Goal: Task Accomplishment & Management: Manage account settings

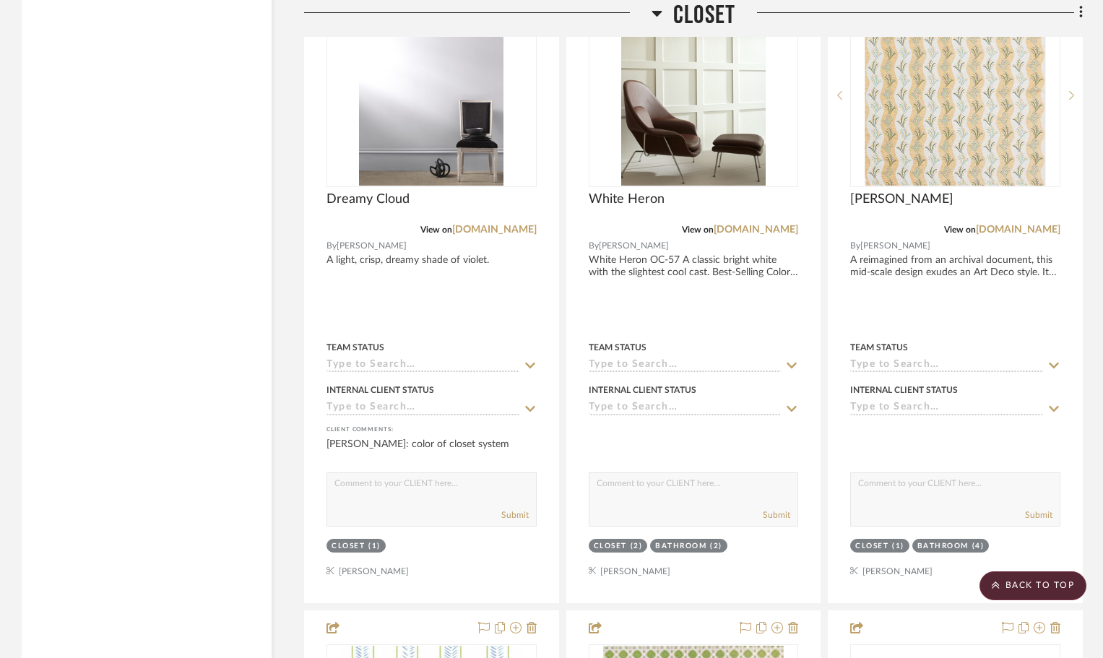
scroll to position [6411, 0]
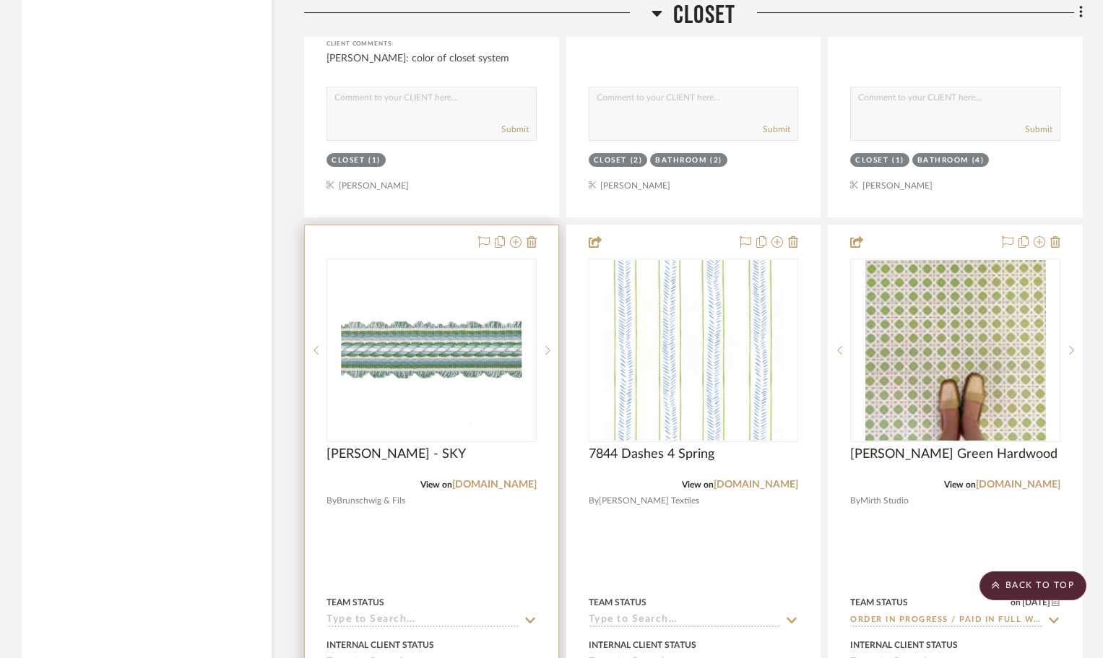
scroll to position [3135, 0]
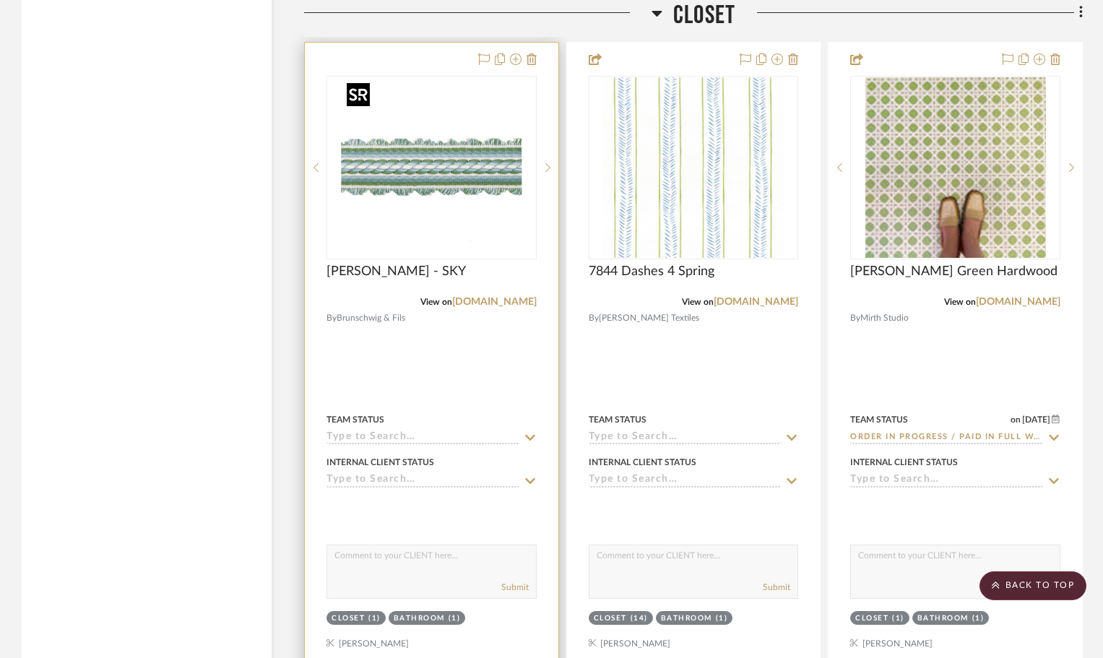
click at [431, 99] on img "0" at bounding box center [431, 167] width 181 height 181
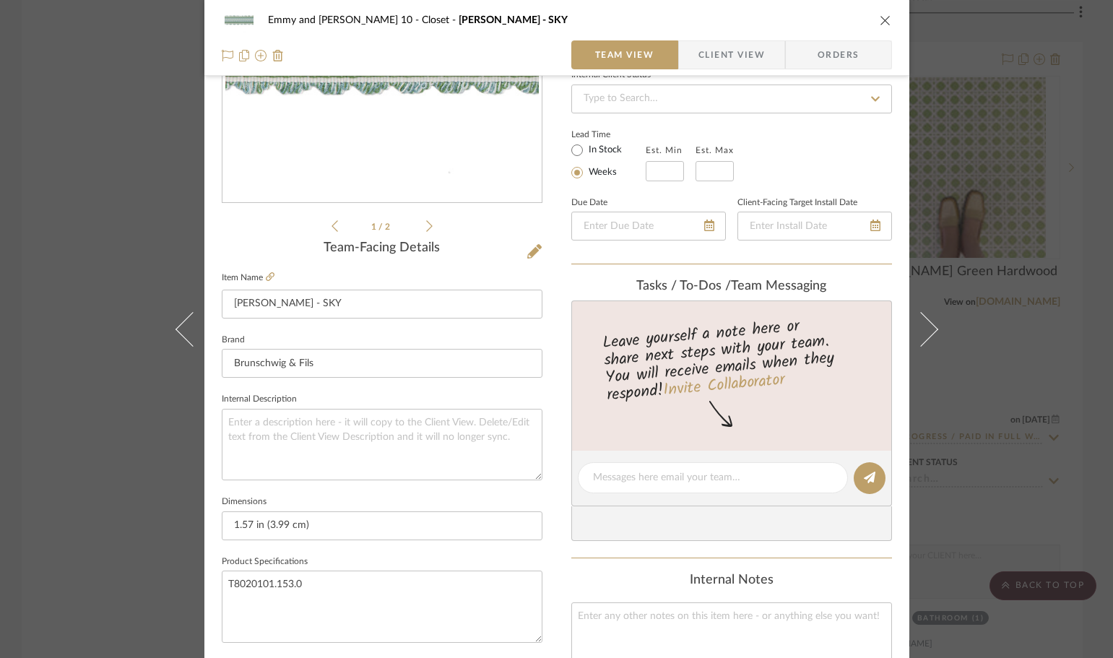
scroll to position [217, 0]
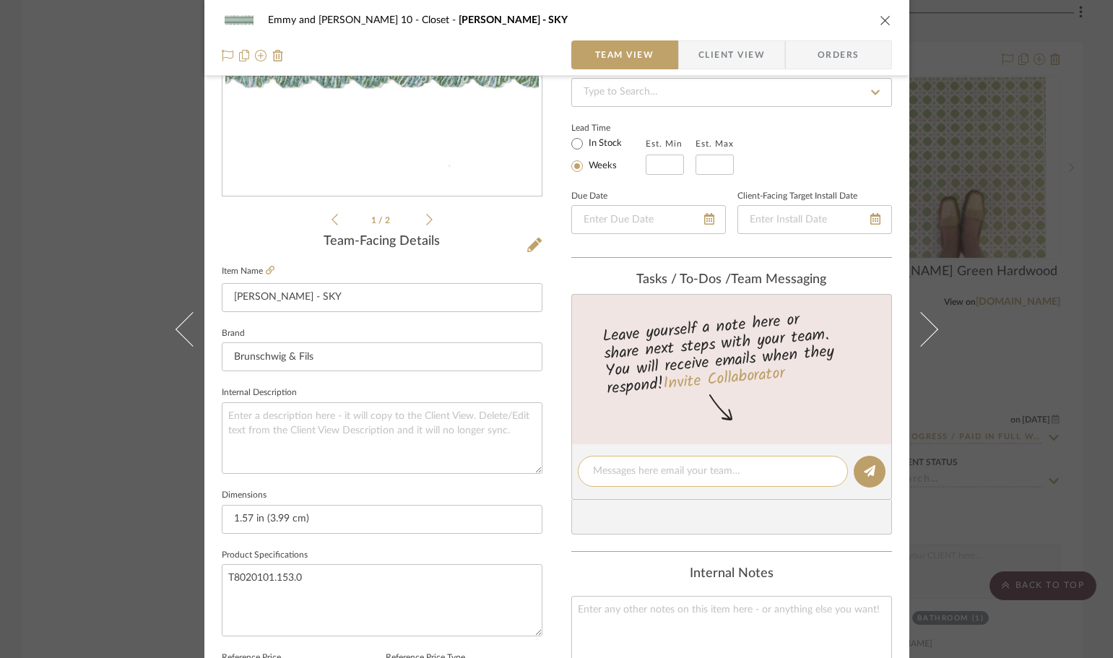
click at [651, 475] on textarea at bounding box center [713, 471] width 240 height 15
type textarea "trim on two valance one closet and one bathroom"
click at [865, 474] on icon at bounding box center [870, 471] width 12 height 12
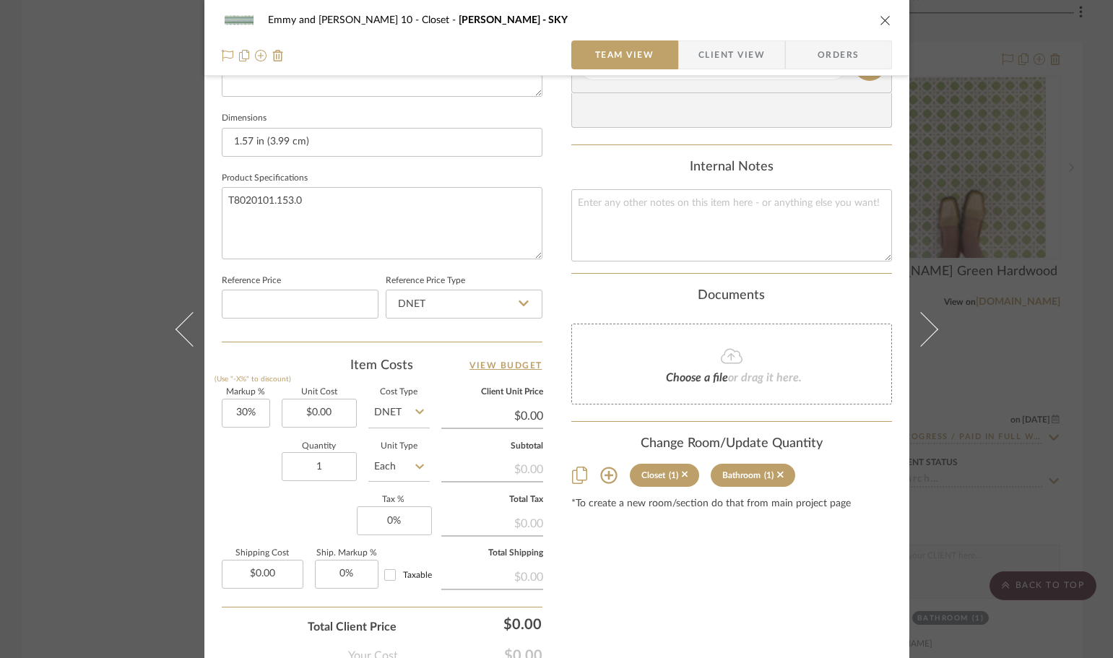
scroll to position [650, 0]
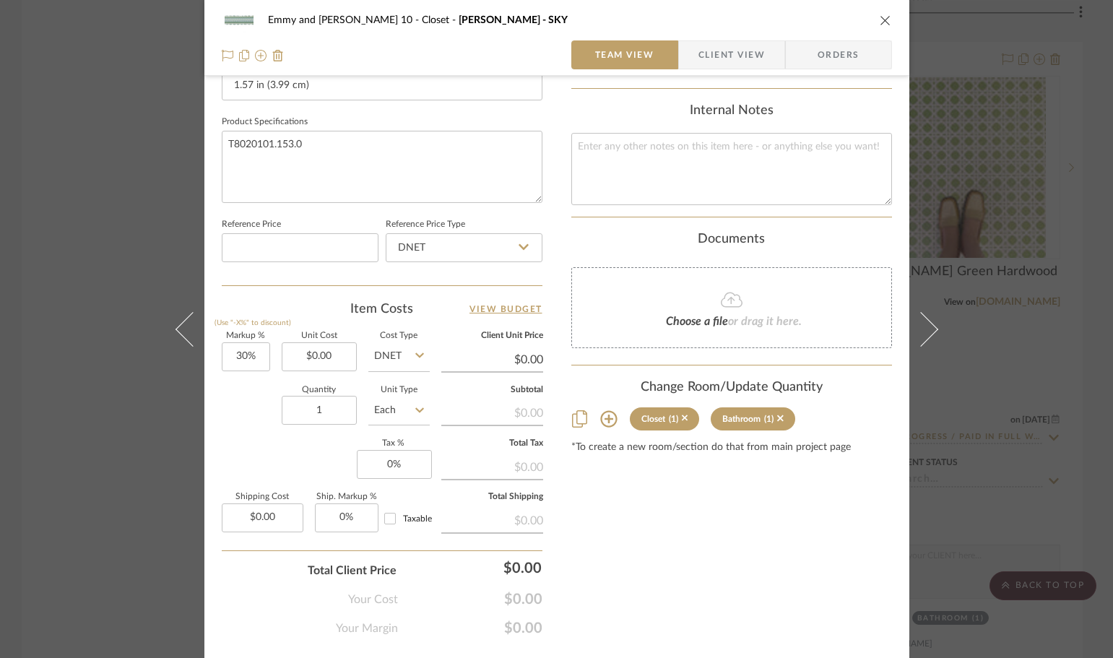
click at [605, 420] on icon at bounding box center [608, 418] width 17 height 17
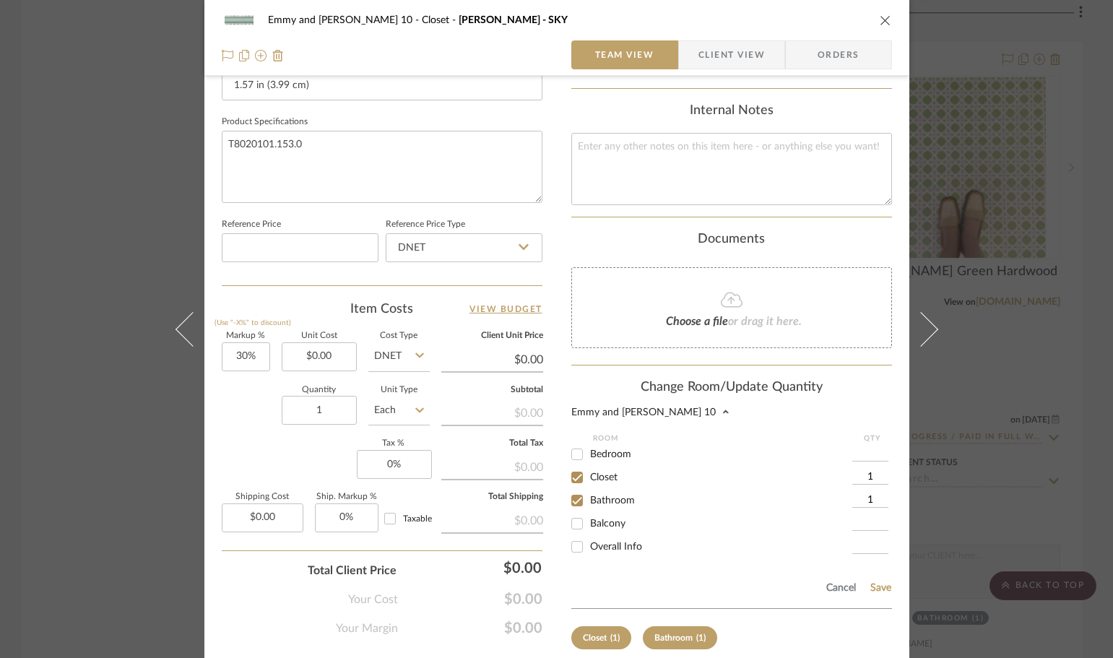
click at [868, 498] on input "1" at bounding box center [870, 500] width 36 height 14
type input "8"
click at [872, 477] on input "1" at bounding box center [870, 477] width 36 height 14
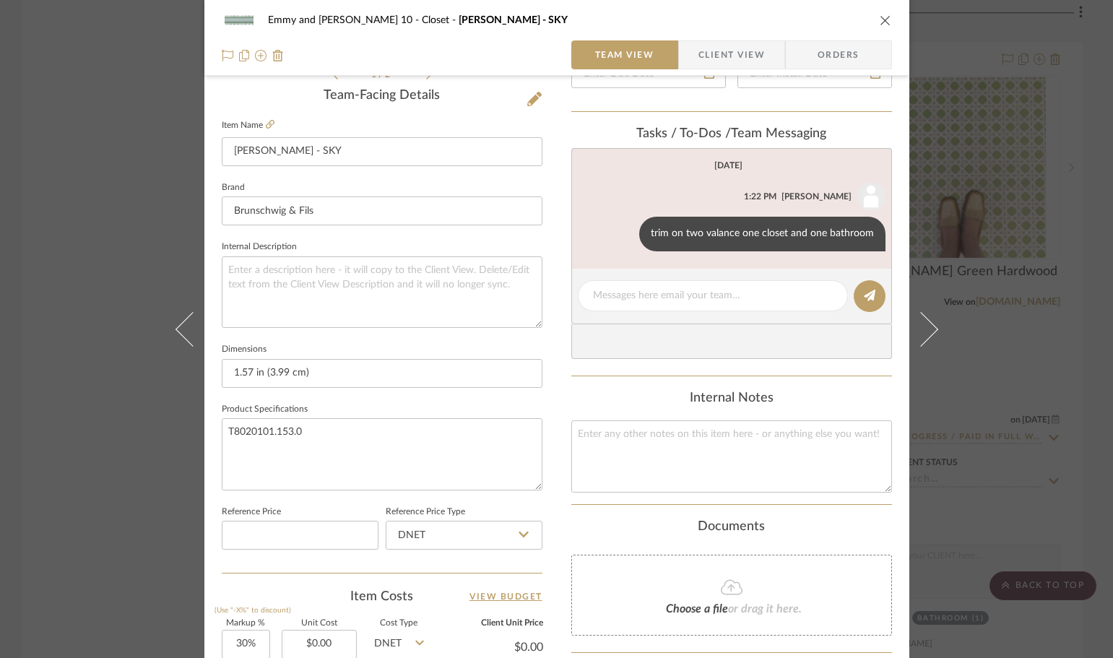
scroll to position [361, 0]
click at [620, 234] on button at bounding box center [625, 235] width 17 height 17
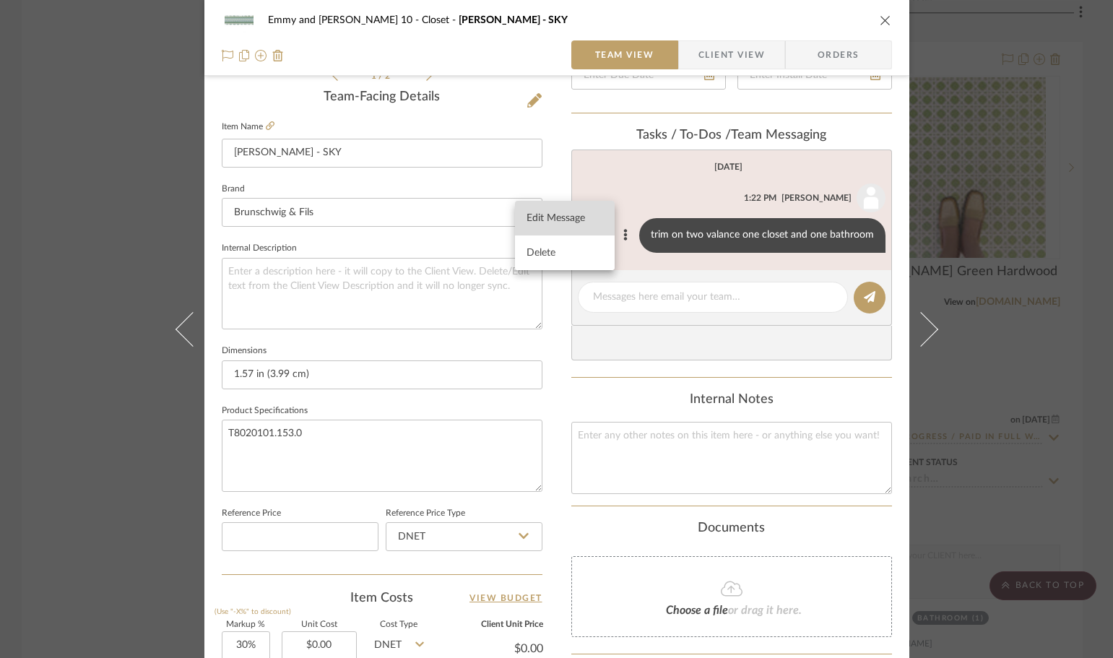
click at [560, 212] on span "Edit Message" at bounding box center [556, 218] width 59 height 12
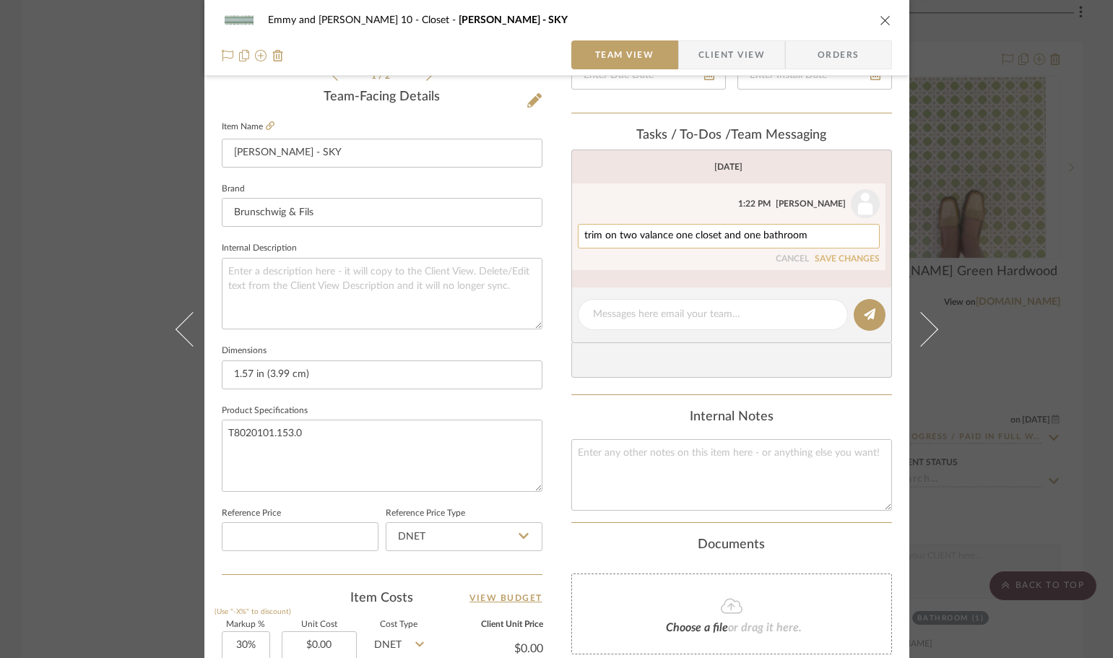
click at [817, 231] on textarea "trim on two valance one closet and one bathroom" at bounding box center [728, 236] width 289 height 12
type textarea "trim on two valance one closet and one bathroom-9yds total"
click at [841, 259] on button "SAVE CHANGES" at bounding box center [847, 259] width 65 height 10
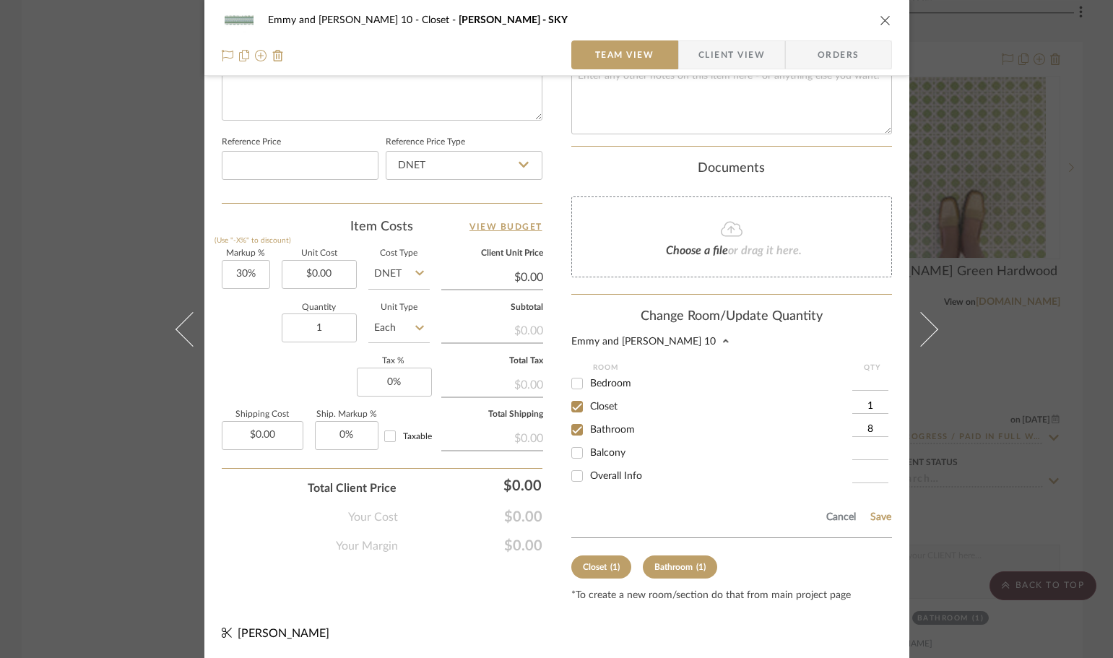
scroll to position [734, 0]
click at [877, 514] on button "Save" at bounding box center [881, 516] width 22 height 12
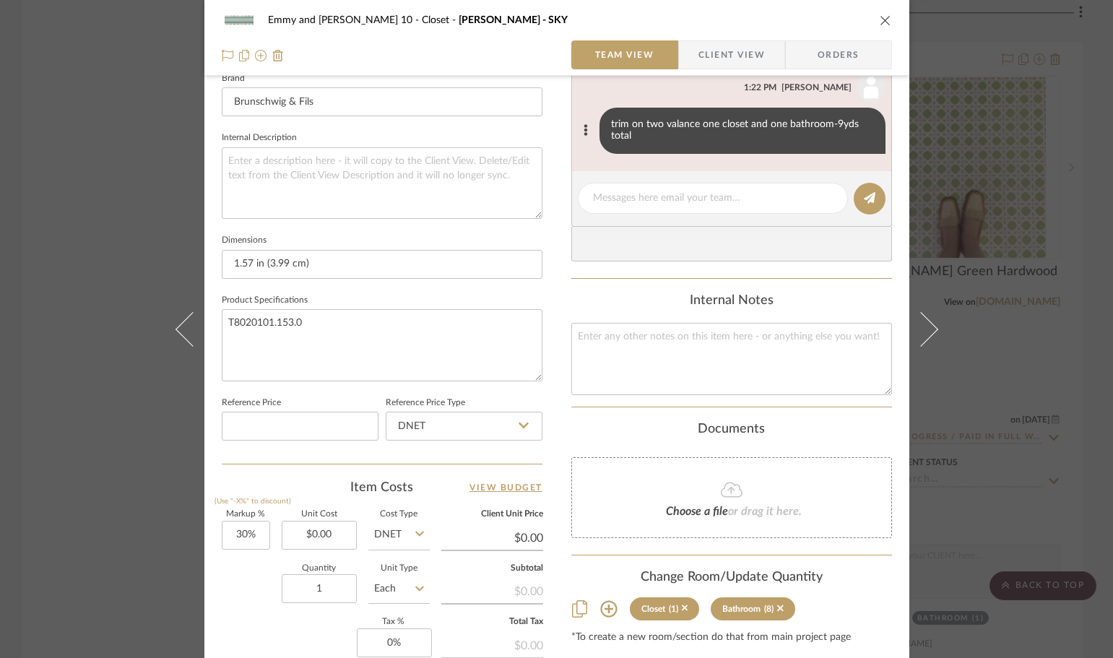
scroll to position [470, 0]
click at [1023, 366] on div "Emmy and Johnny-Cottage 10 Closet JACQUELINE BRAID - SKY Team View Client View …" at bounding box center [556, 329] width 1113 height 658
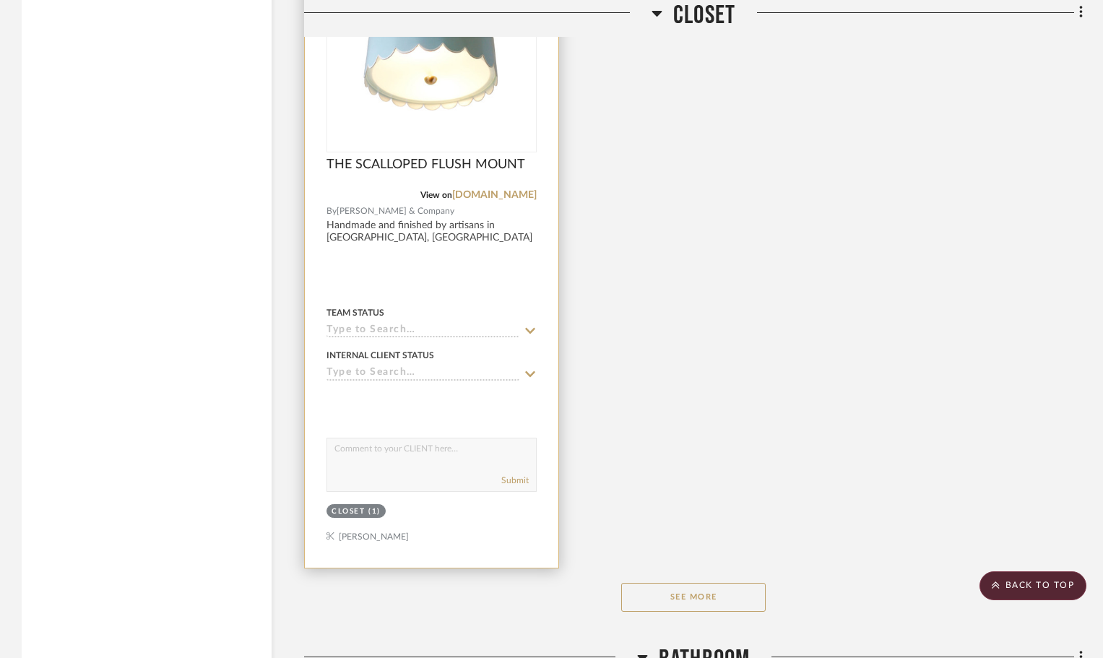
scroll to position [3857, 0]
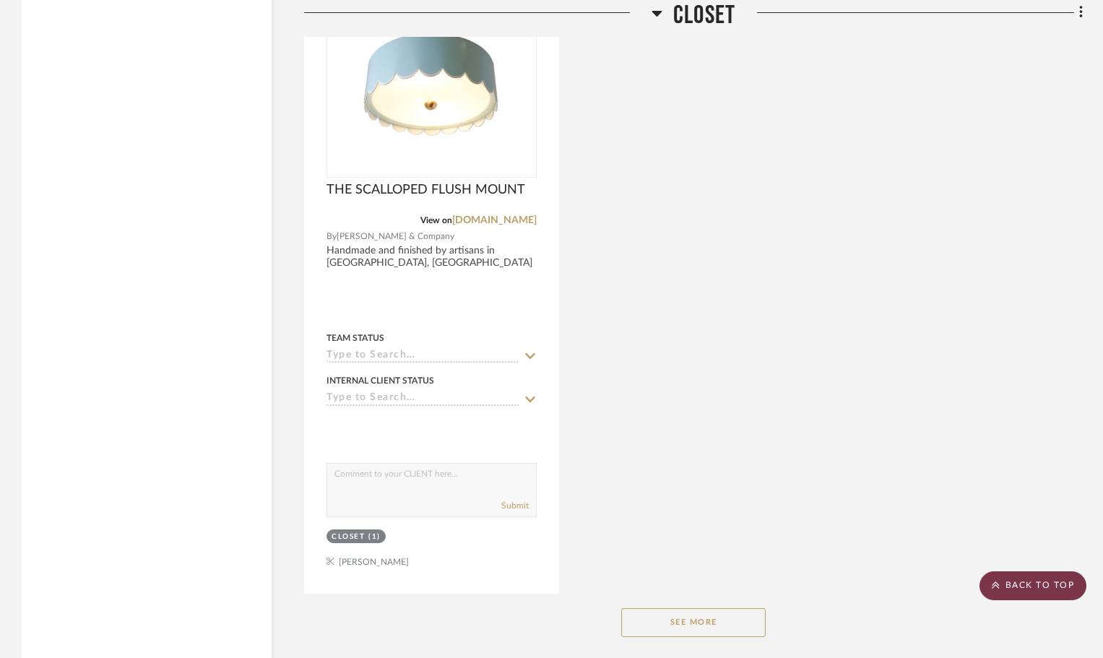
click at [1037, 588] on scroll-to-top-button "BACK TO TOP" at bounding box center [1033, 585] width 107 height 29
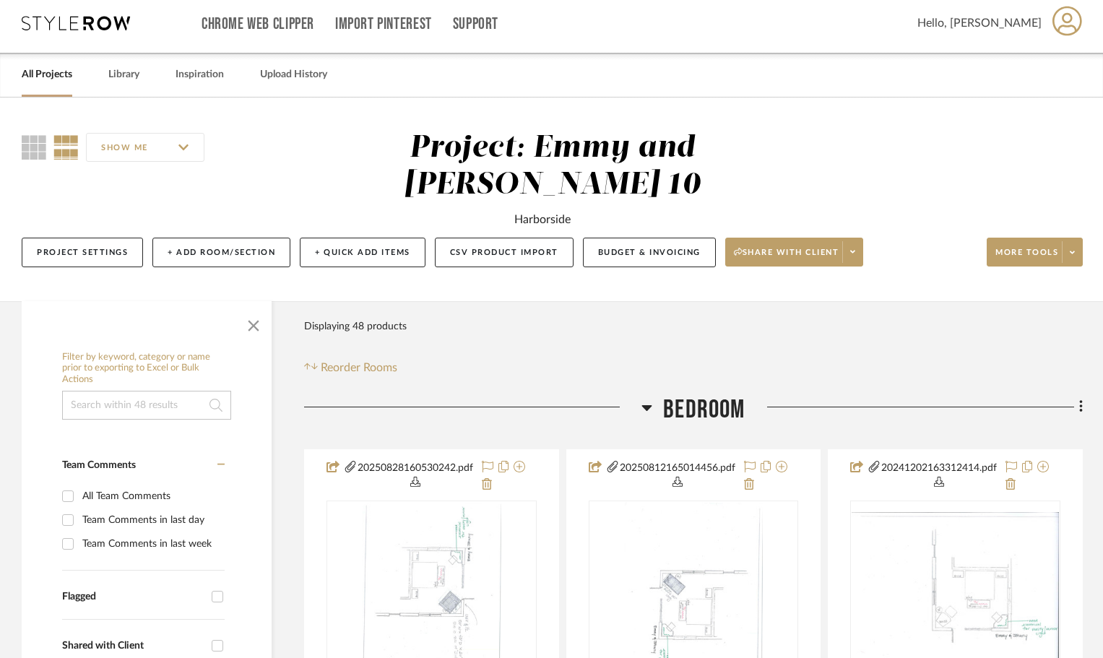
scroll to position [0, 0]
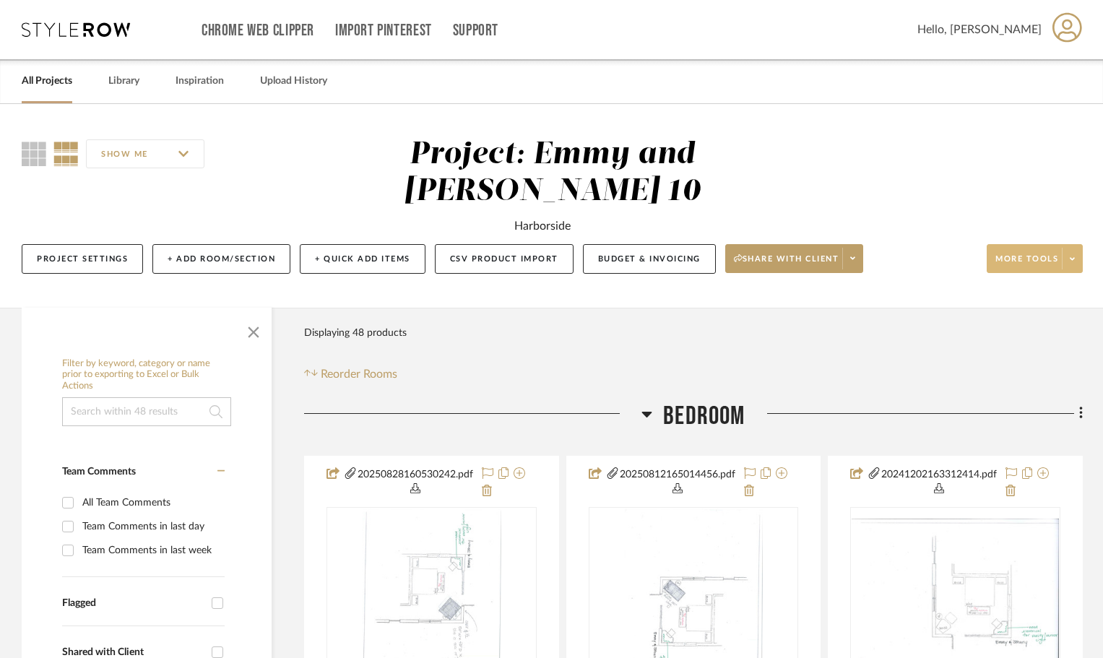
click at [1024, 264] on span "More tools" at bounding box center [1026, 265] width 63 height 22
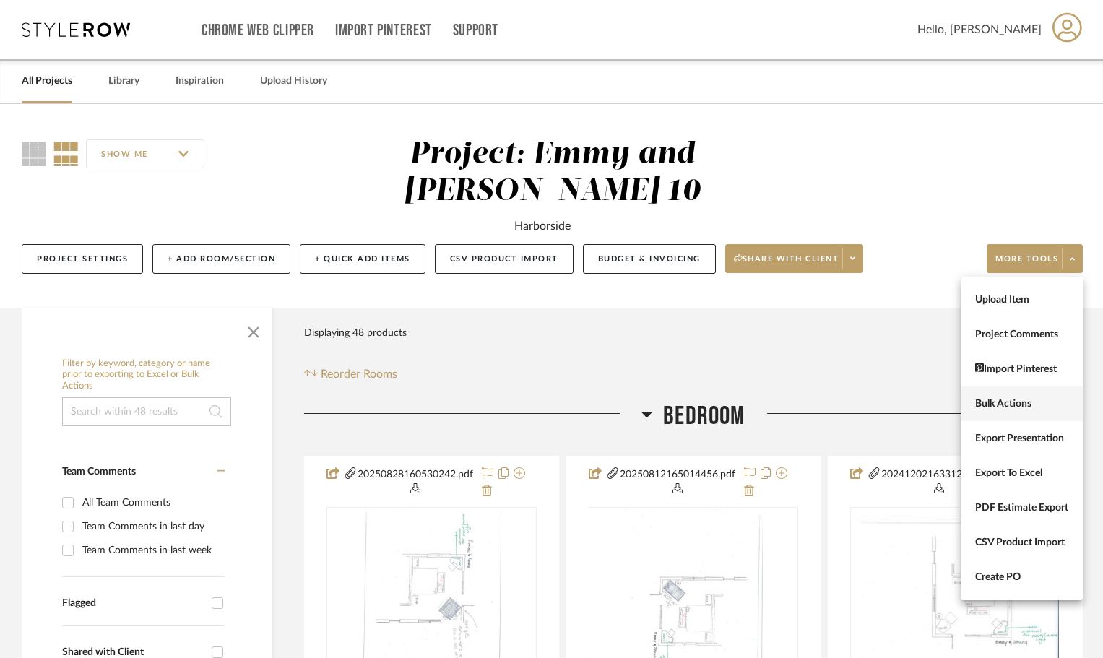
click at [1019, 405] on span "Bulk Actions" at bounding box center [1021, 404] width 93 height 12
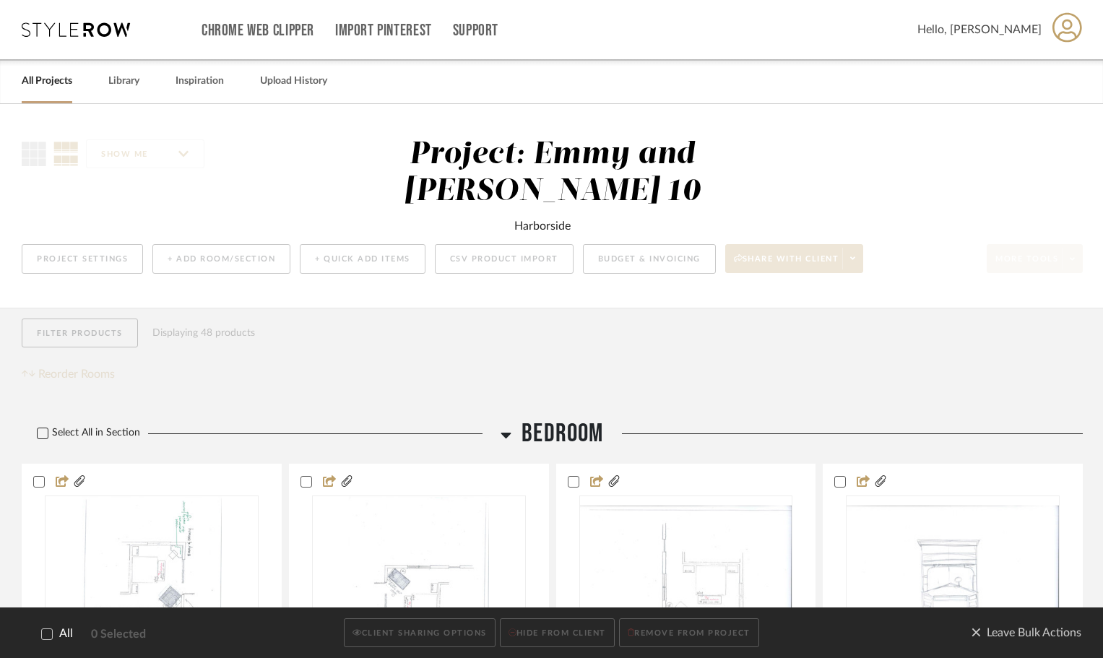
click at [40, 432] on icon at bounding box center [43, 433] width 10 height 10
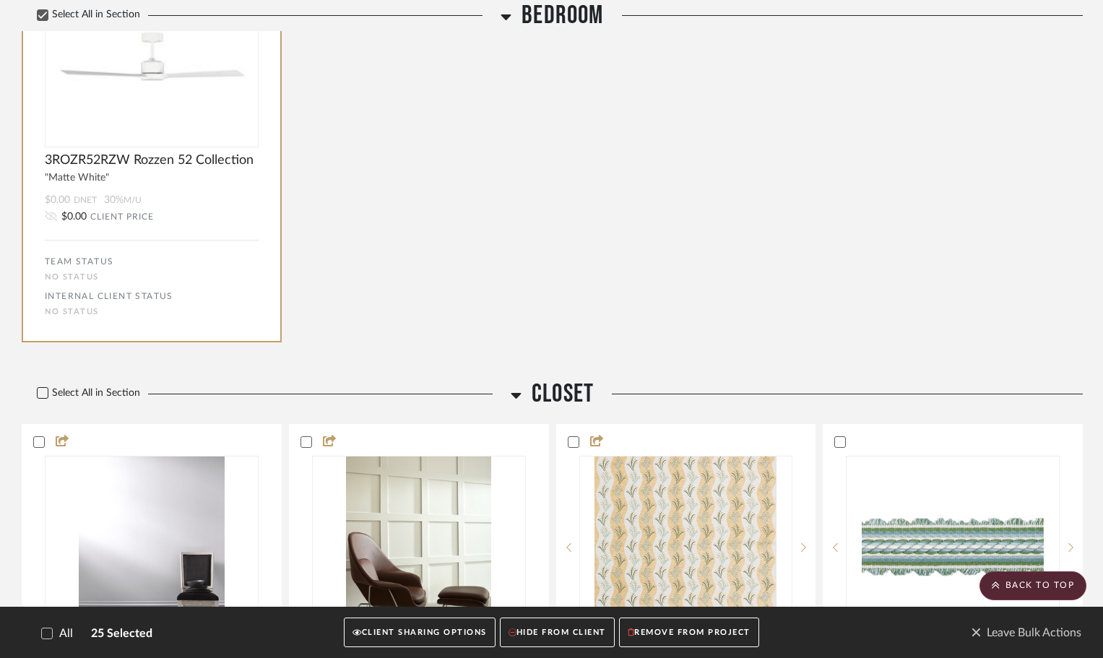
scroll to position [3039, 0]
click at [42, 393] on icon at bounding box center [42, 391] width 9 height 7
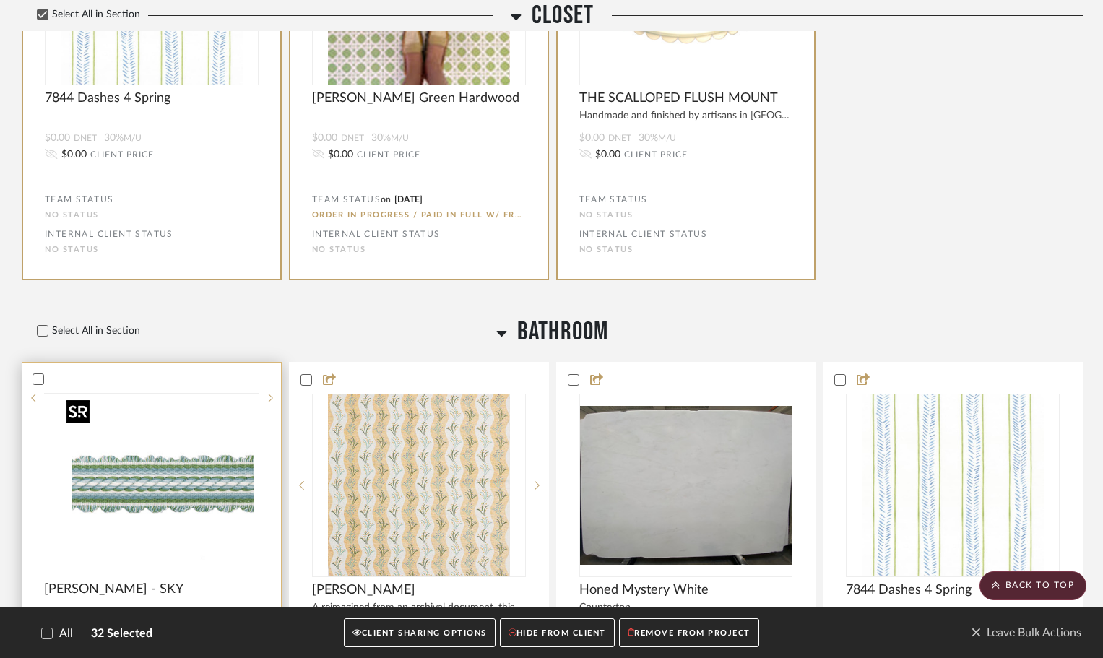
scroll to position [4196, 0]
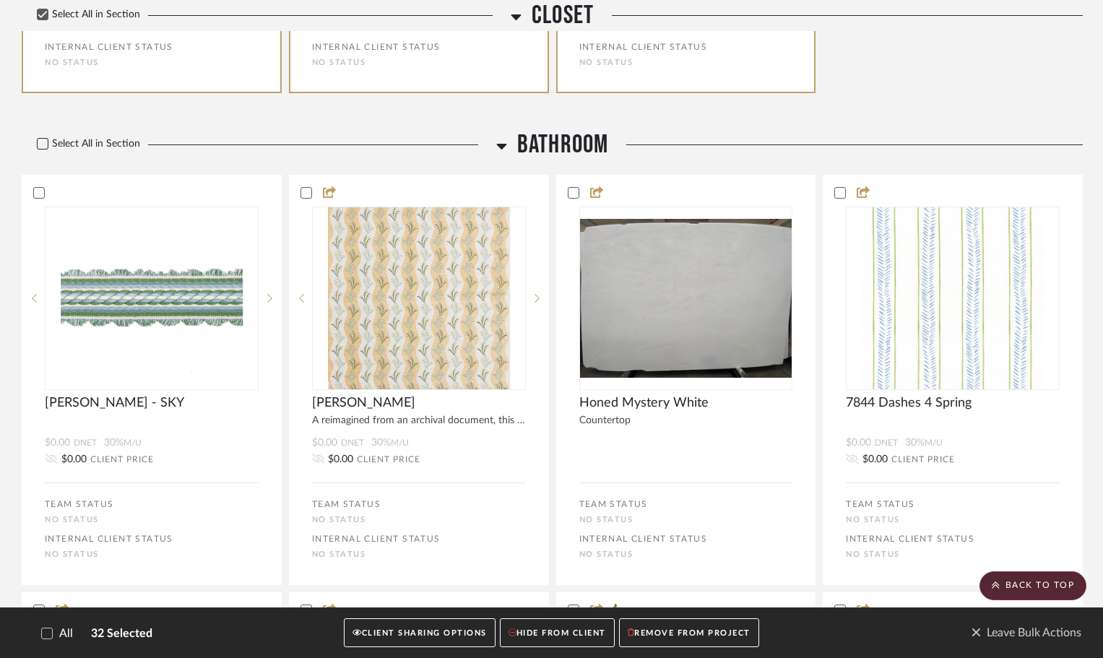
click at [43, 142] on icon at bounding box center [43, 144] width 10 height 10
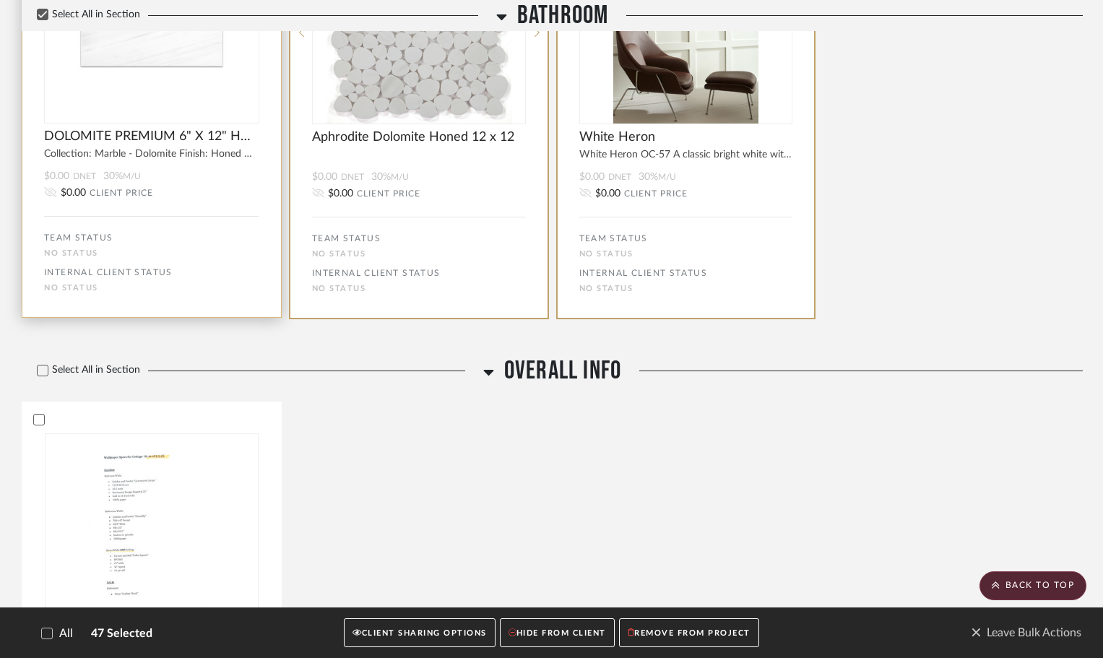
scroll to position [5969, 0]
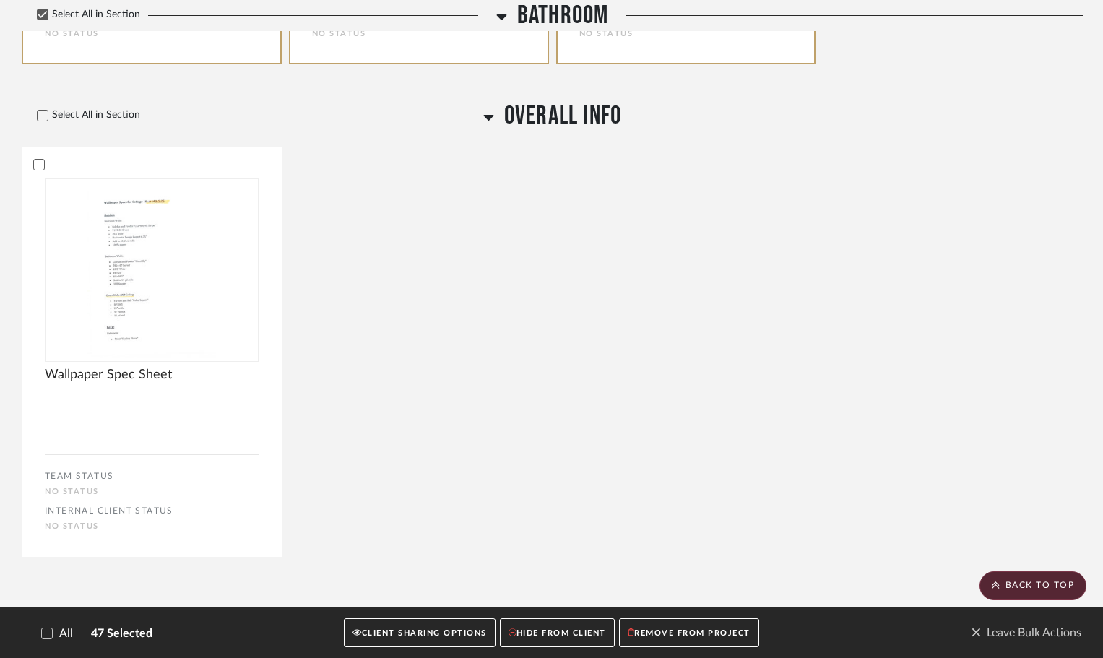
click at [418, 629] on button "CLIENT SHARING OPTIONS" at bounding box center [419, 633] width 151 height 30
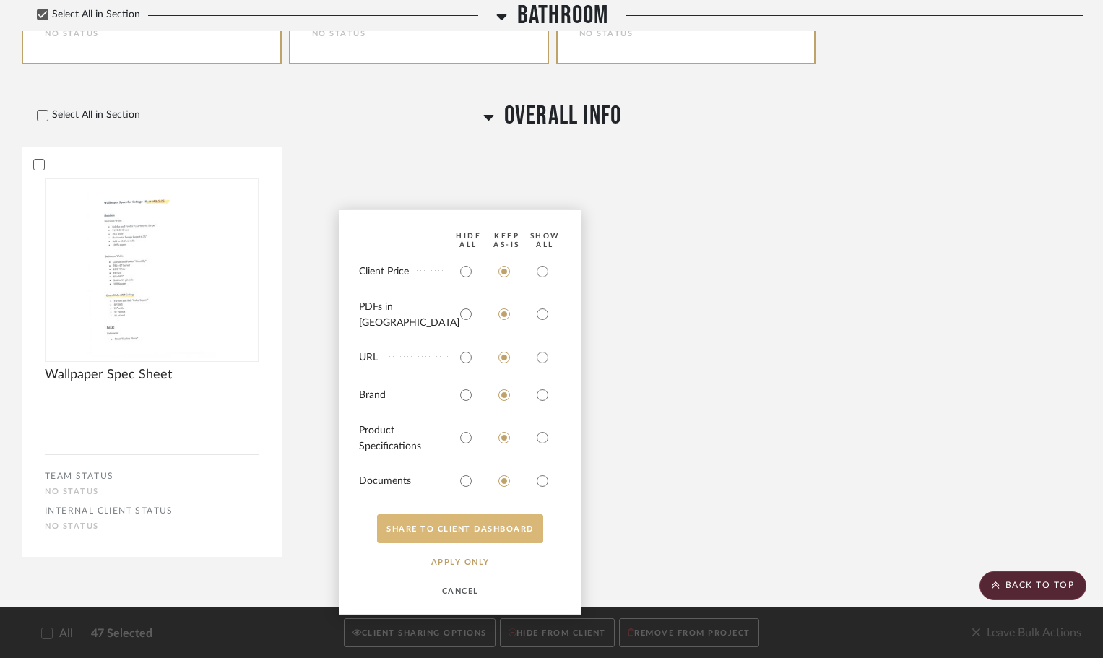
click at [467, 531] on button "SHARE TO CLIENT Dashboard" at bounding box center [460, 528] width 166 height 29
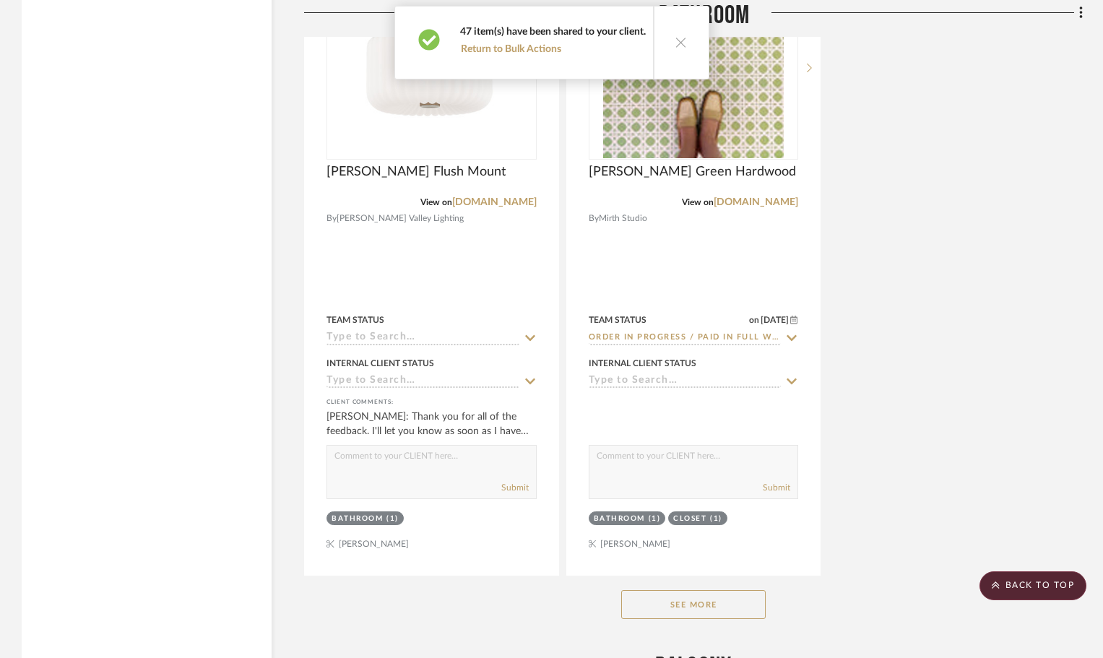
scroll to position [5897, 0]
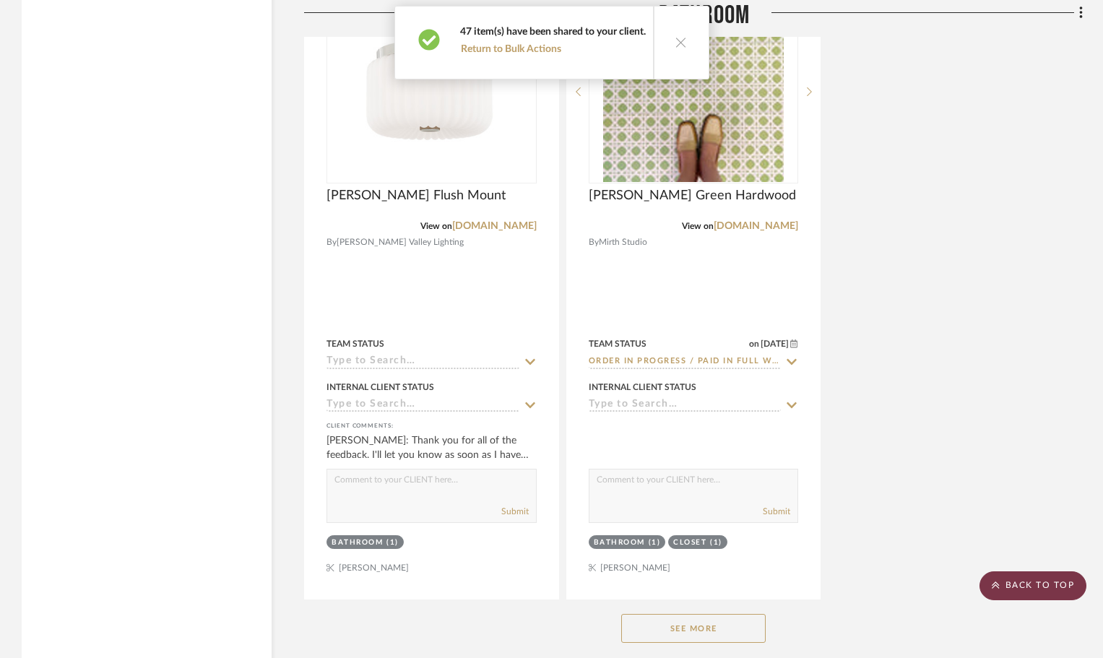
click at [1056, 583] on scroll-to-top-button "BACK TO TOP" at bounding box center [1033, 585] width 107 height 29
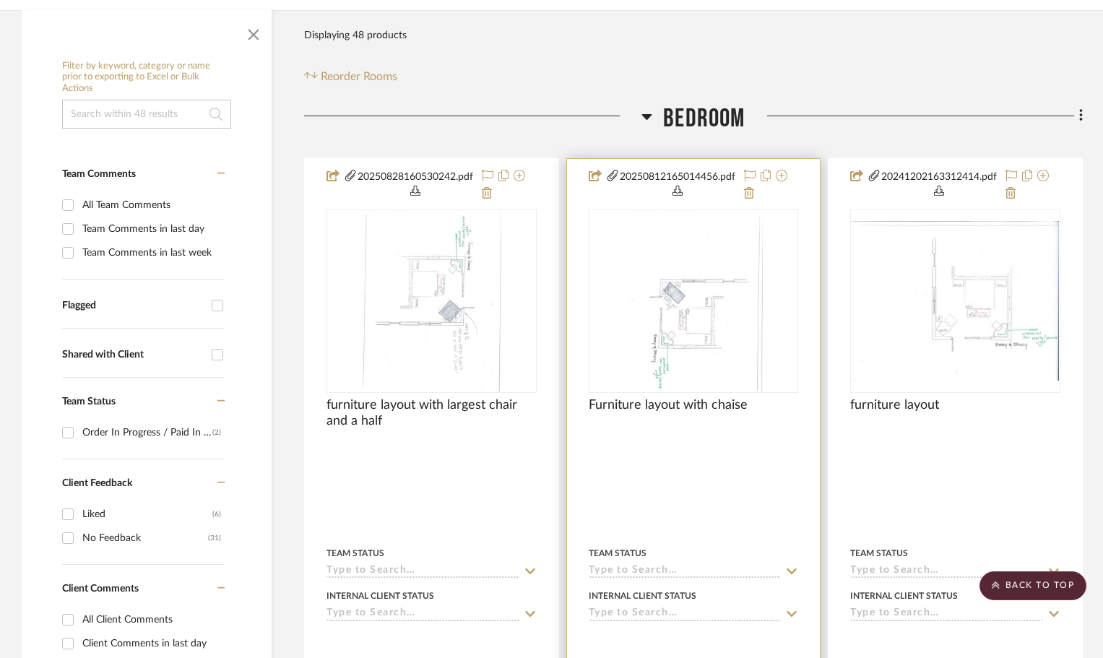
scroll to position [289, 0]
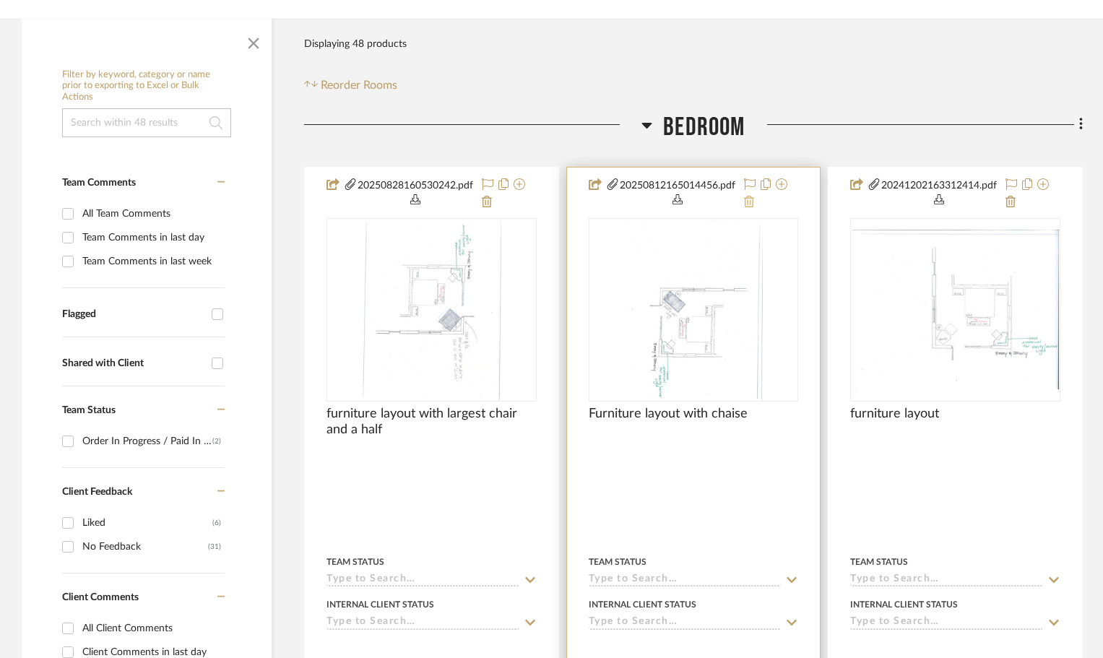
click at [750, 202] on icon at bounding box center [749, 202] width 10 height 12
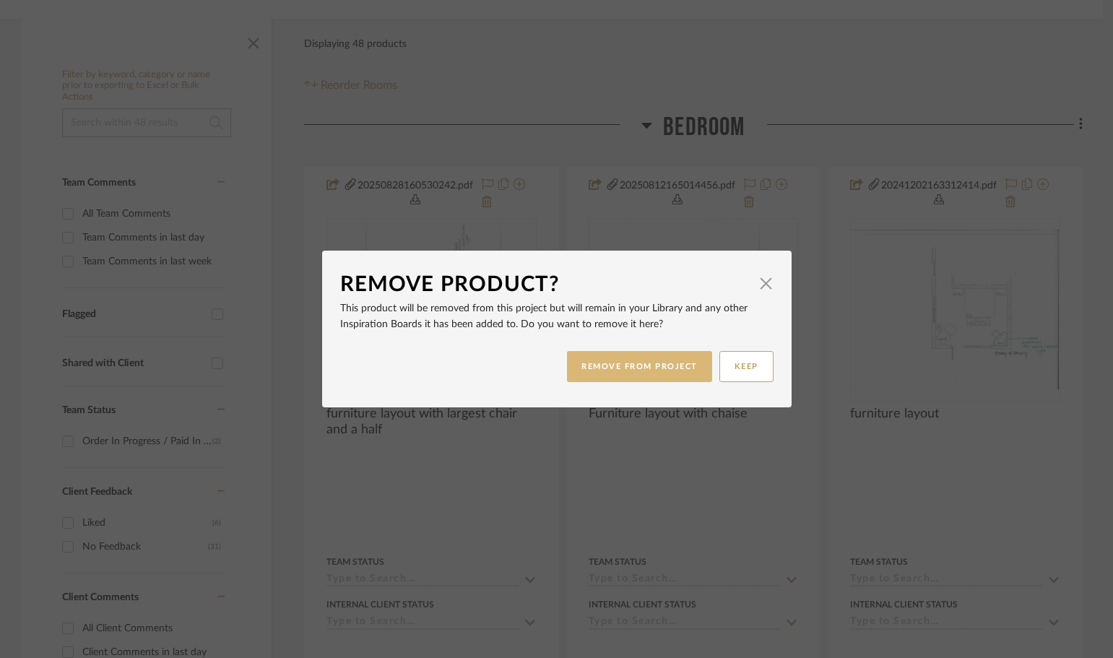
click at [649, 365] on button "REMOVE FROM PROJECT" at bounding box center [639, 366] width 145 height 31
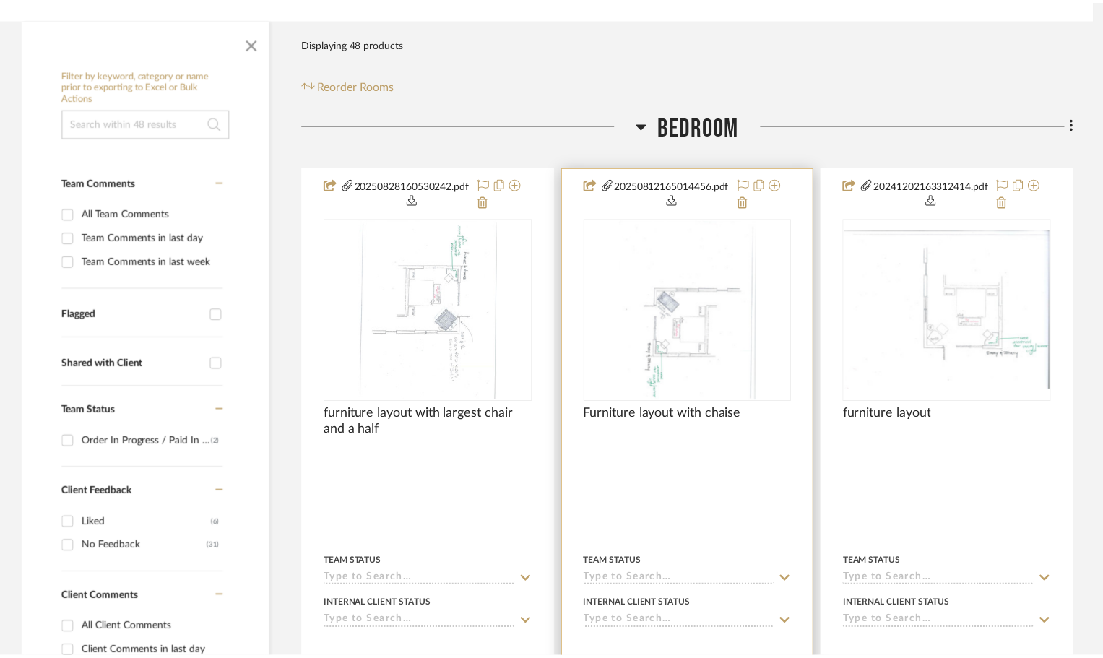
scroll to position [289, 0]
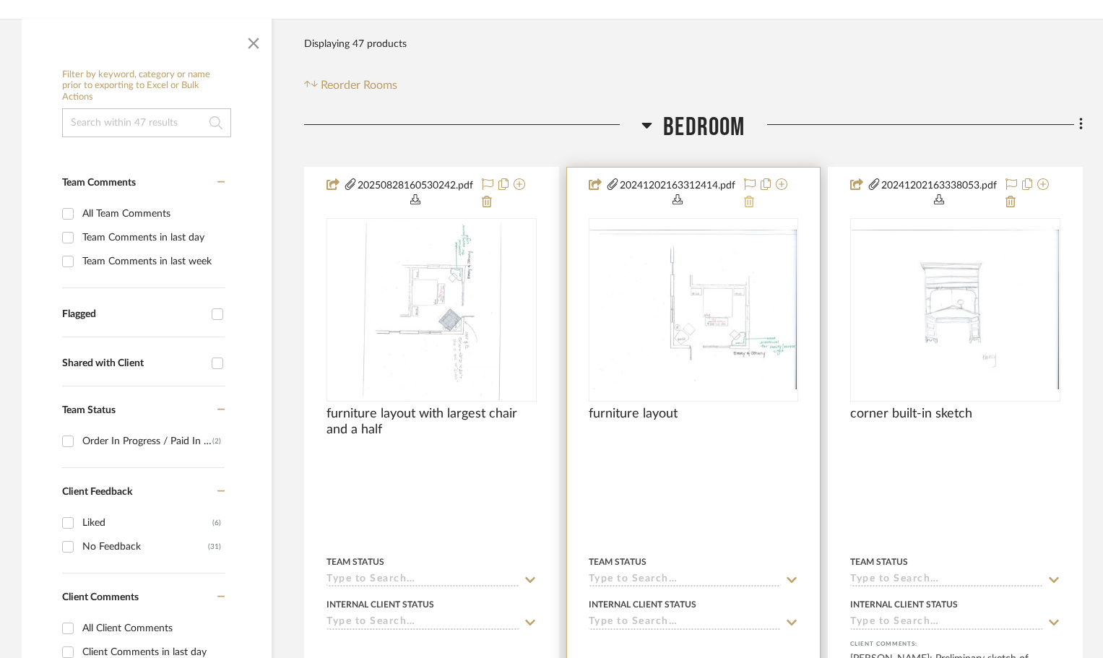
click at [748, 202] on icon at bounding box center [749, 202] width 10 height 12
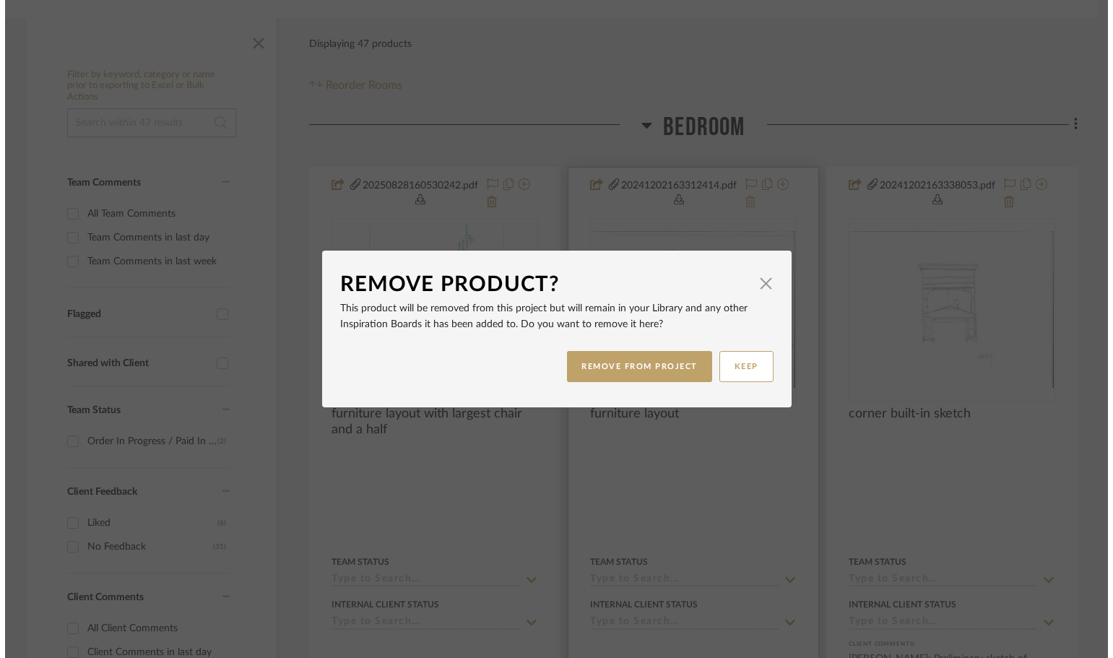
scroll to position [0, 0]
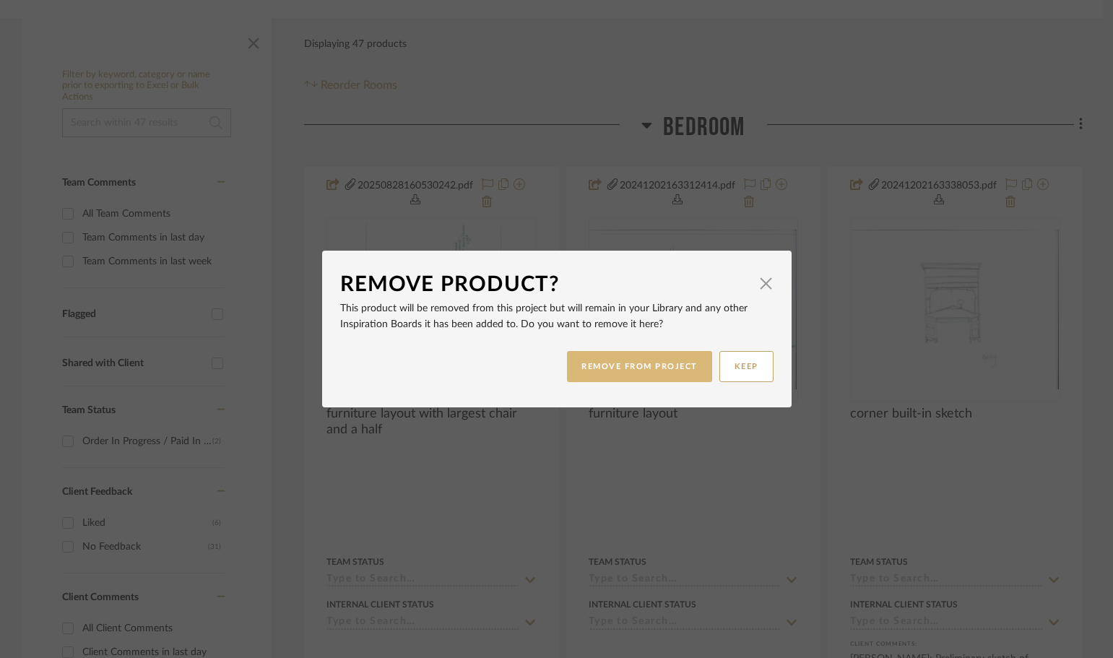
click at [656, 363] on button "REMOVE FROM PROJECT" at bounding box center [639, 366] width 145 height 31
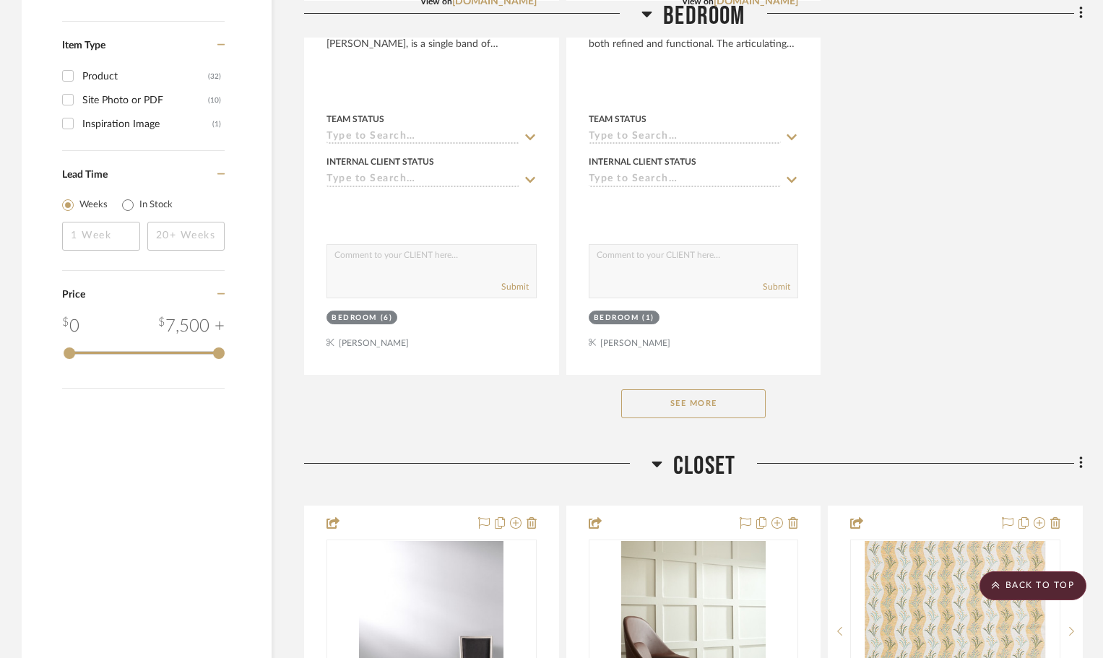
scroll to position [2023, 0]
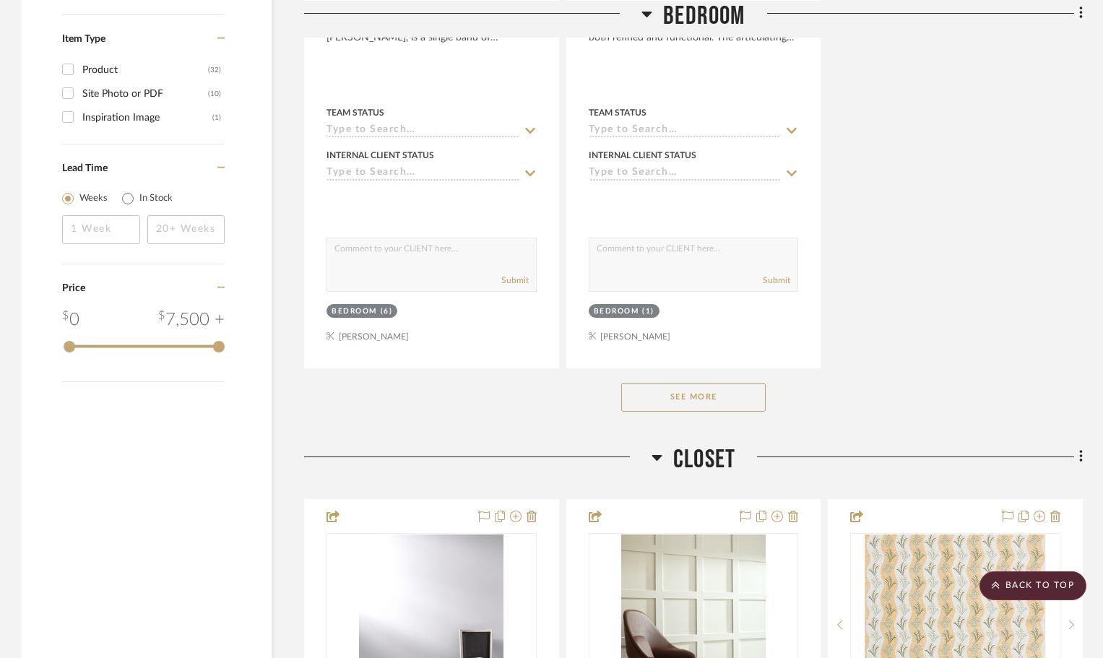
click at [696, 398] on button "See More" at bounding box center [693, 397] width 144 height 29
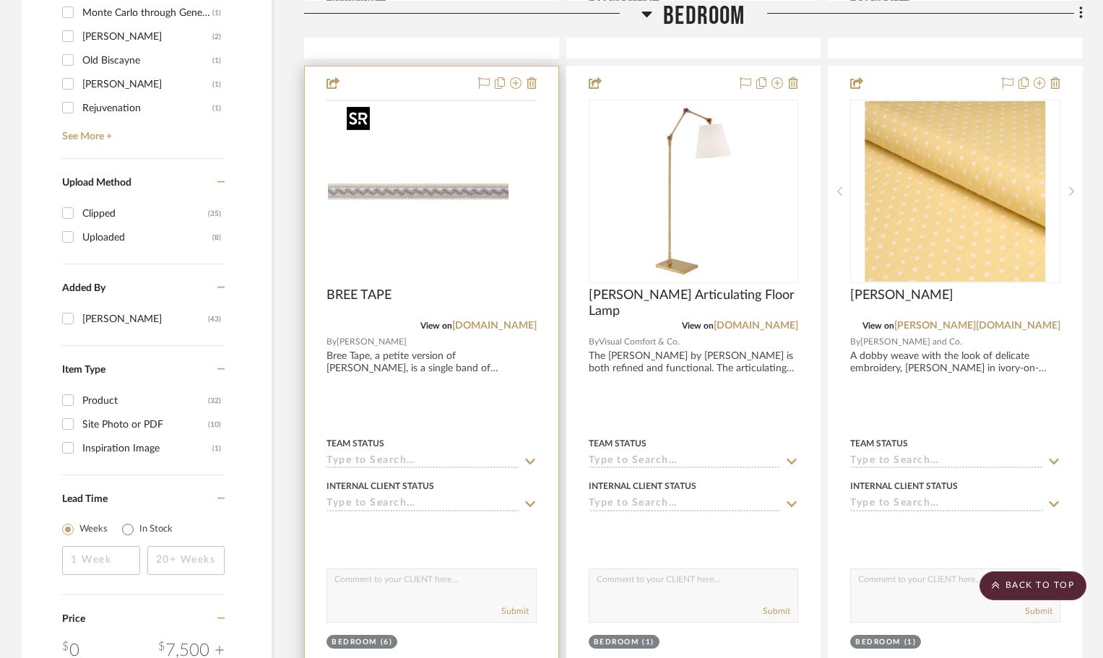
scroll to position [1661, 0]
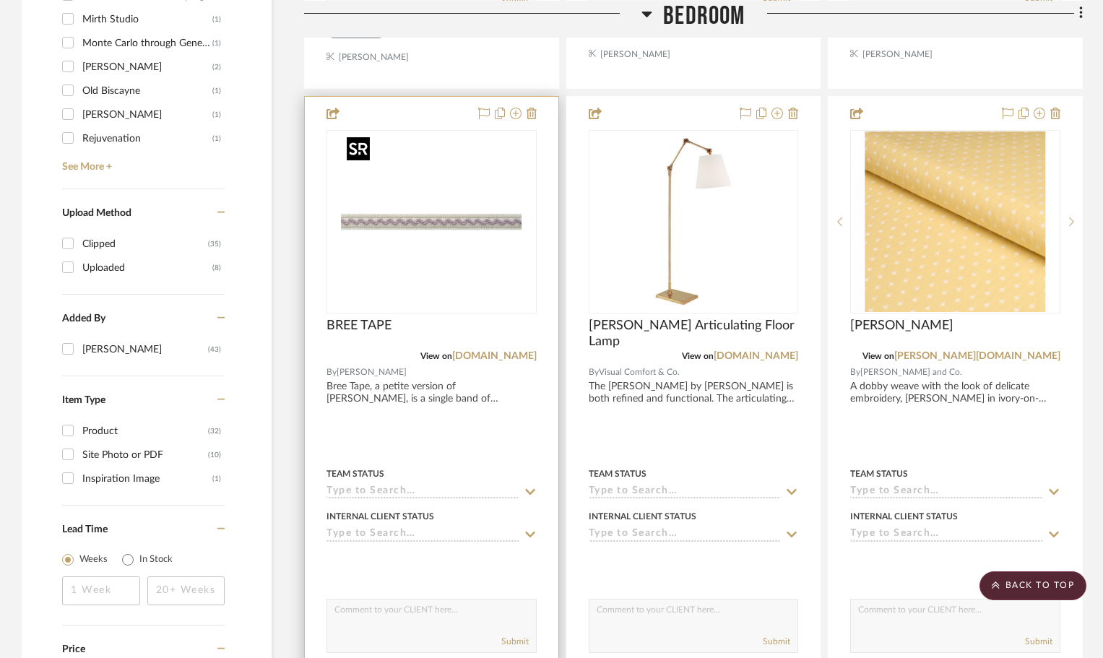
click at [455, 173] on img "0" at bounding box center [431, 221] width 181 height 181
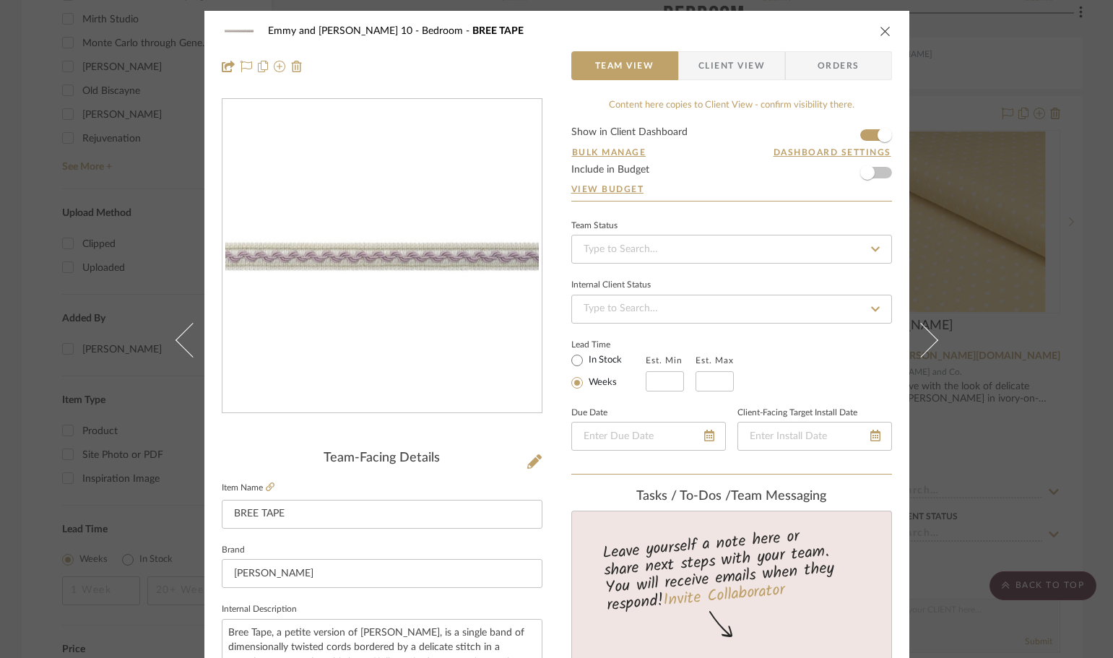
scroll to position [217, 0]
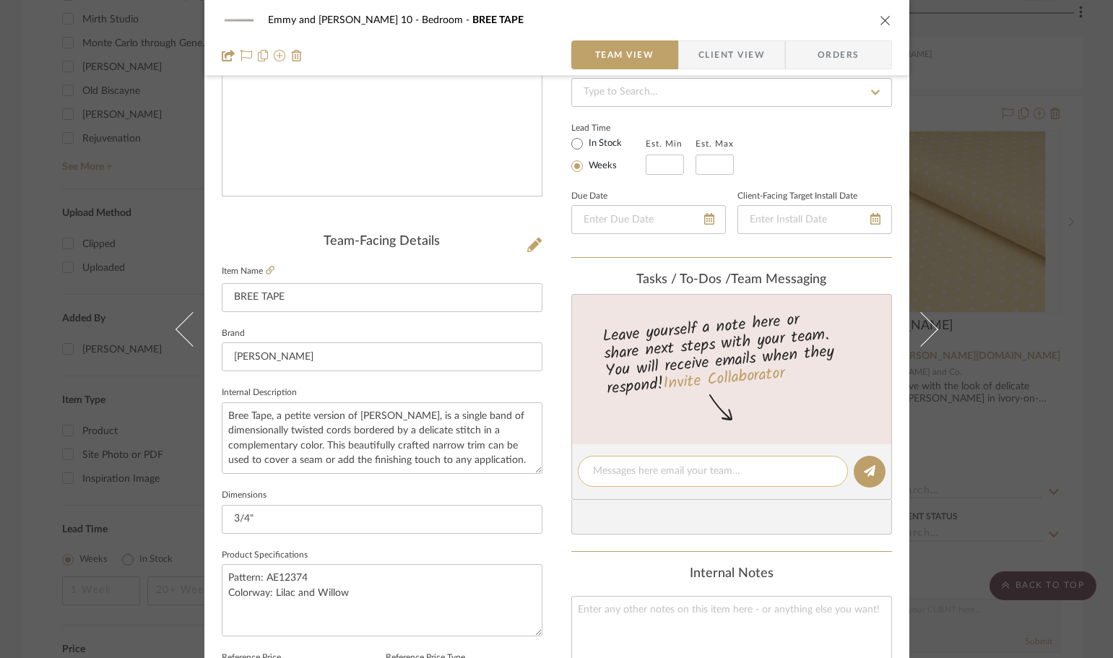
click at [652, 466] on textarea at bounding box center [713, 471] width 240 height 15
type textarea "lampshade trim"
click at [868, 470] on icon at bounding box center [870, 471] width 12 height 12
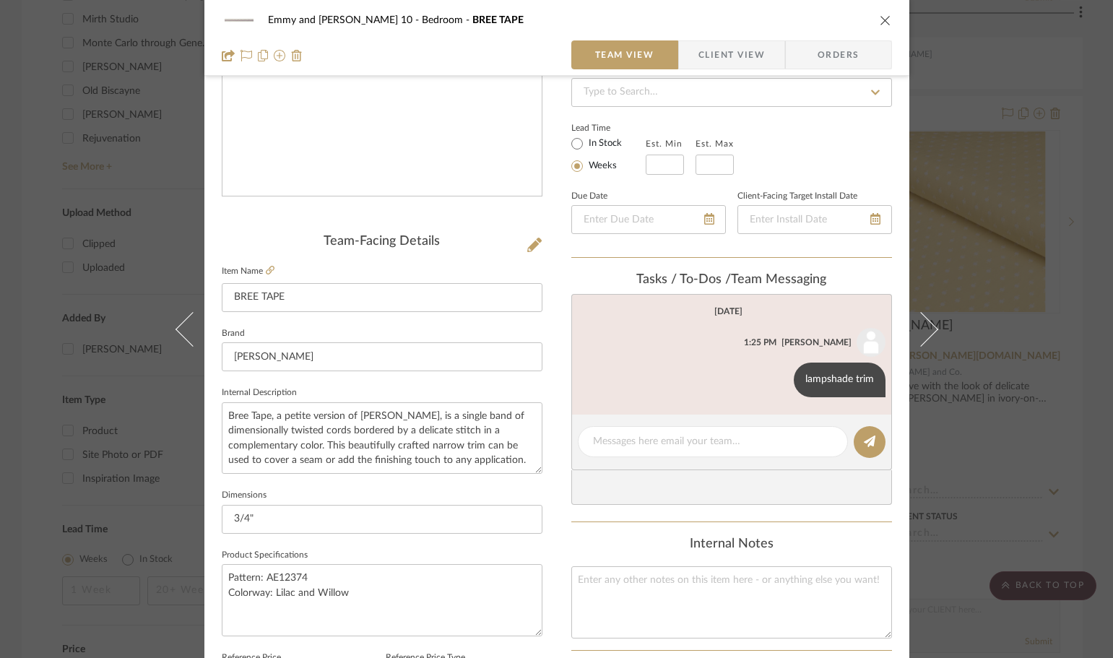
click at [958, 353] on div "Emmy and Johnny-Cottage 10 Bedroom BREE TAPE Team View Client View Orders Team-…" at bounding box center [556, 329] width 1113 height 658
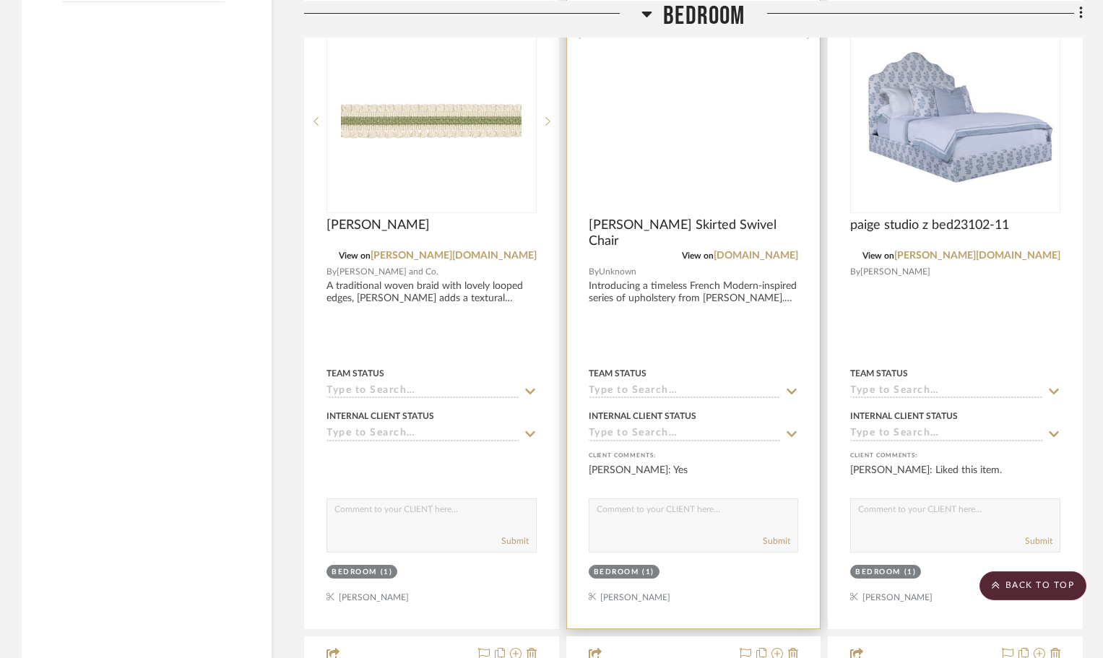
scroll to position [2312, 0]
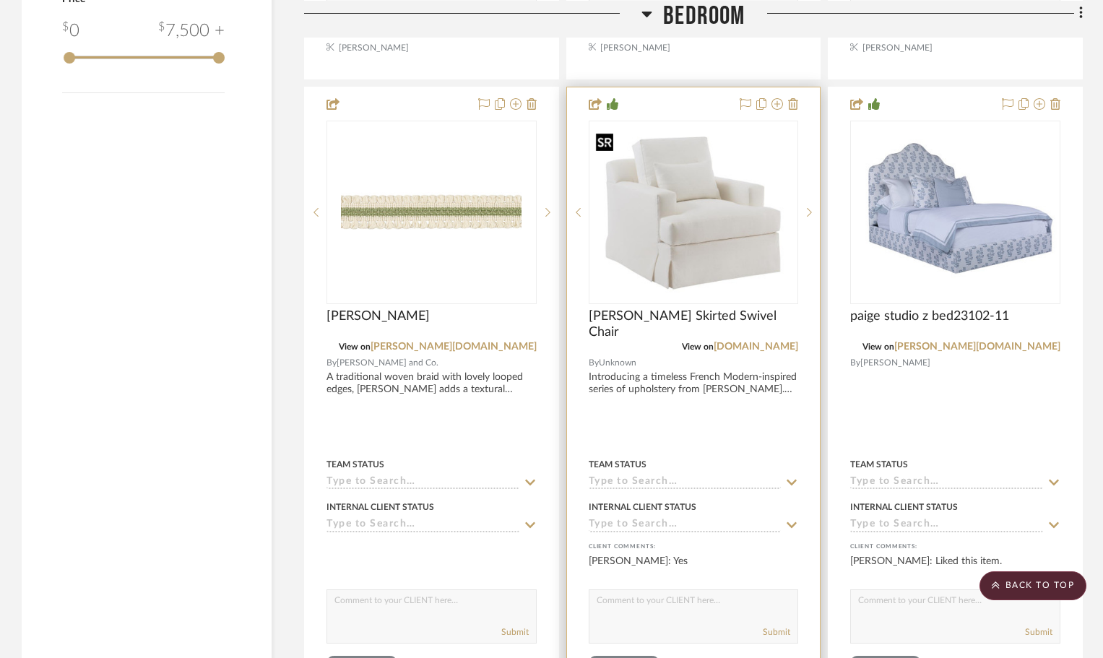
click at [745, 148] on img "0" at bounding box center [693, 212] width 207 height 170
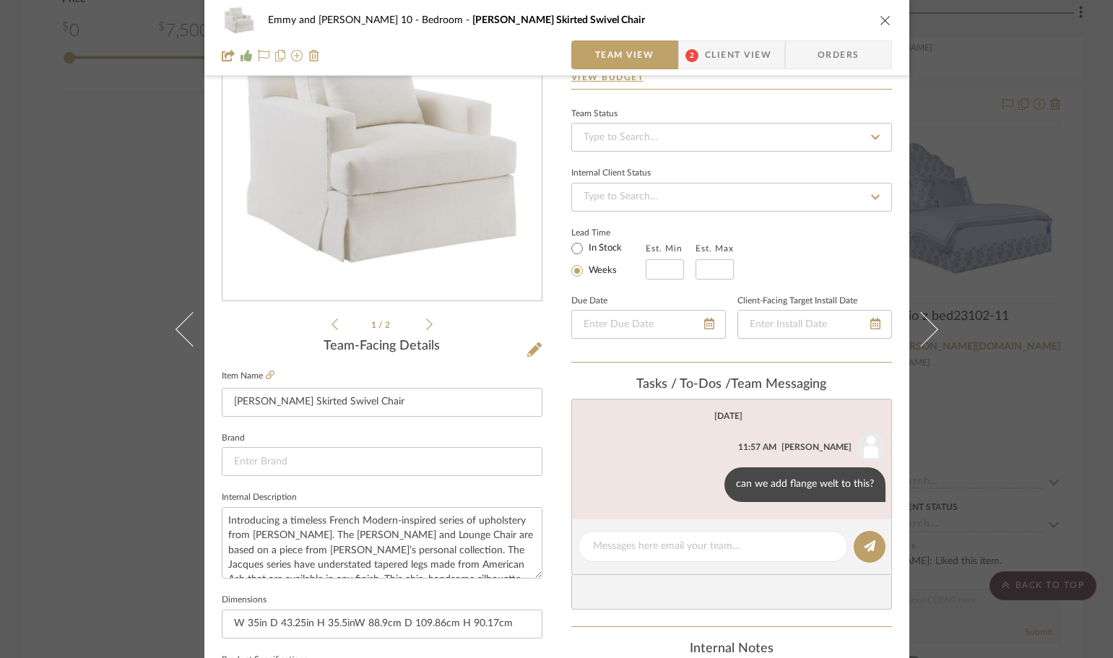
scroll to position [289, 0]
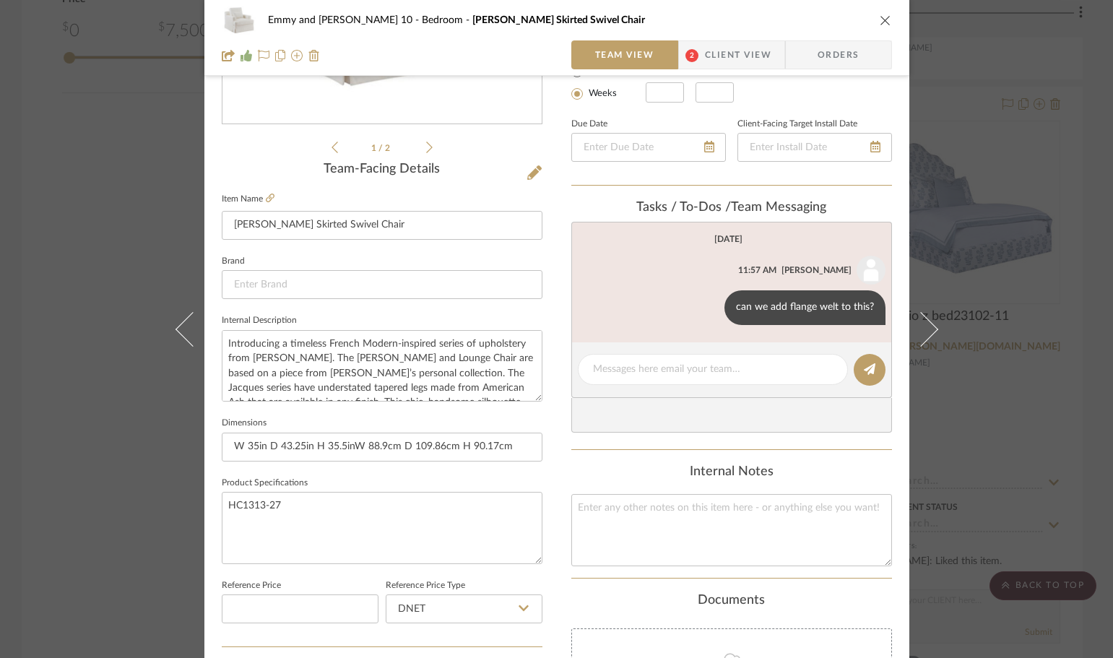
click at [949, 385] on div "Emmy and Johnny-Cottage 10 Bedroom Jacques Skirted Swivel Chair Team View 2 Cli…" at bounding box center [556, 329] width 1113 height 658
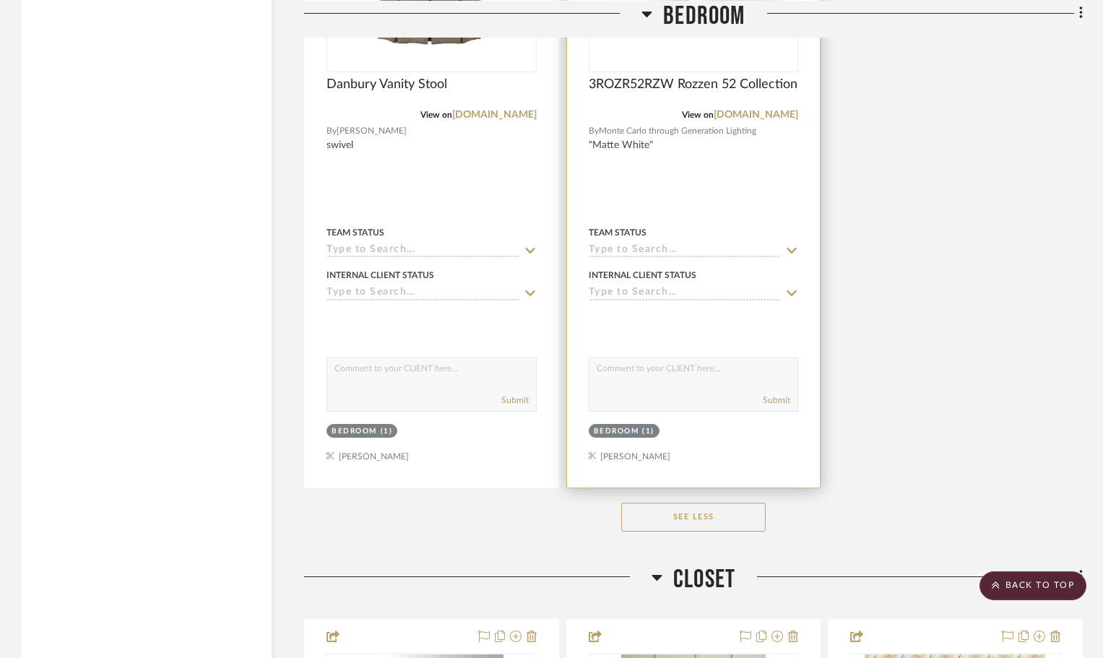
scroll to position [5129, 0]
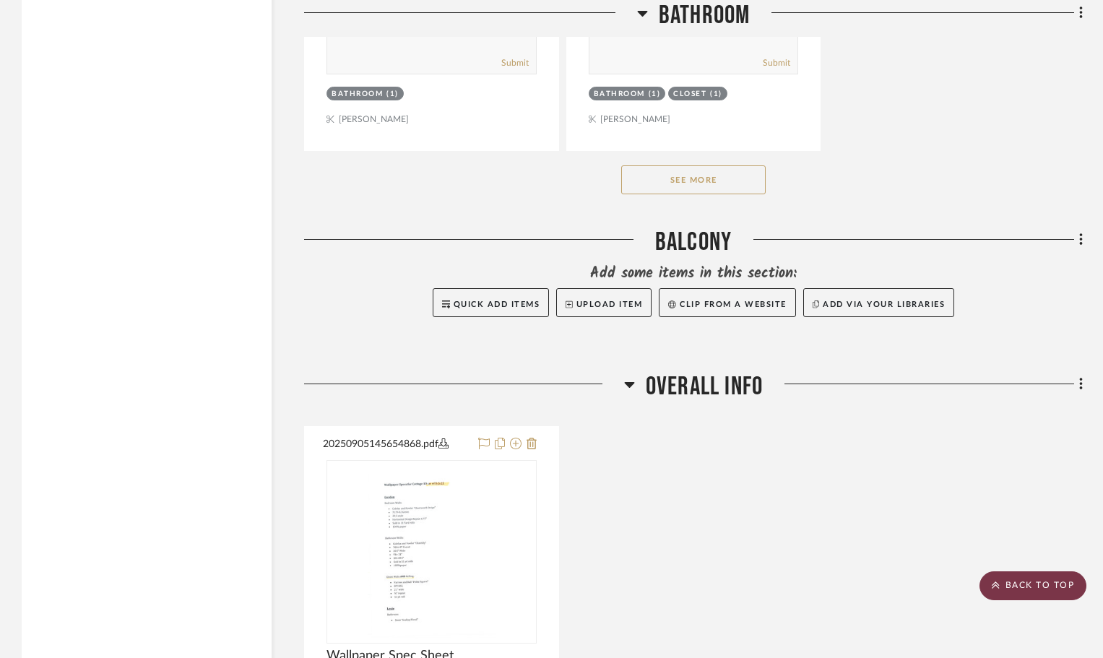
click at [1042, 581] on scroll-to-top-button "BACK TO TOP" at bounding box center [1033, 585] width 107 height 29
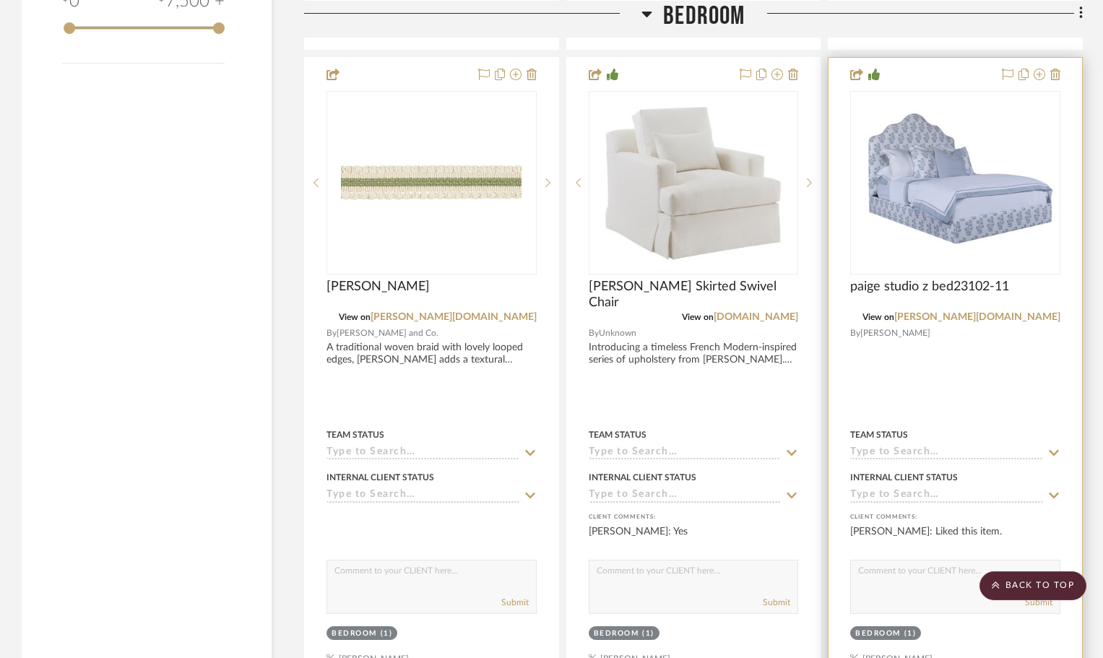
scroll to position [2528, 0]
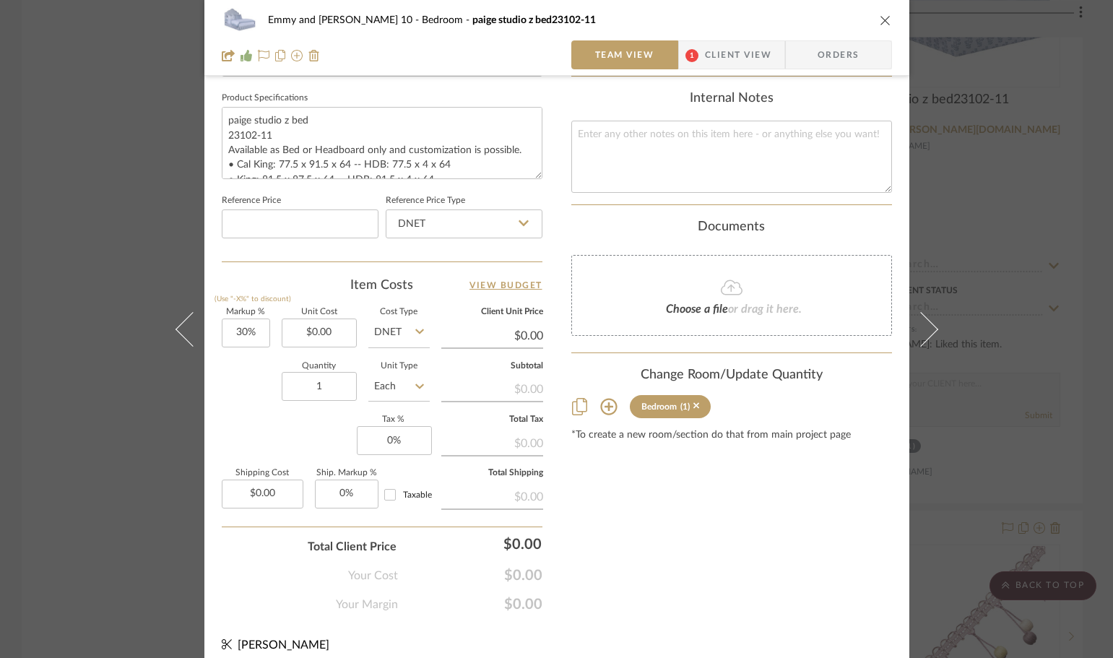
scroll to position [687, 0]
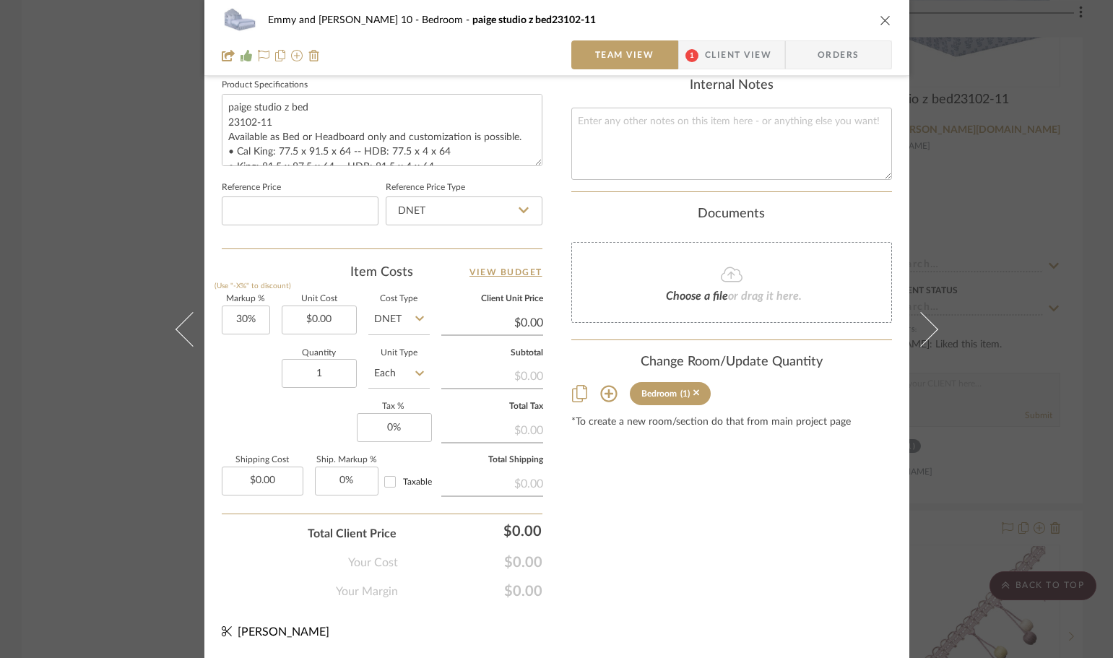
click at [880, 21] on icon "close" at bounding box center [886, 20] width 12 height 12
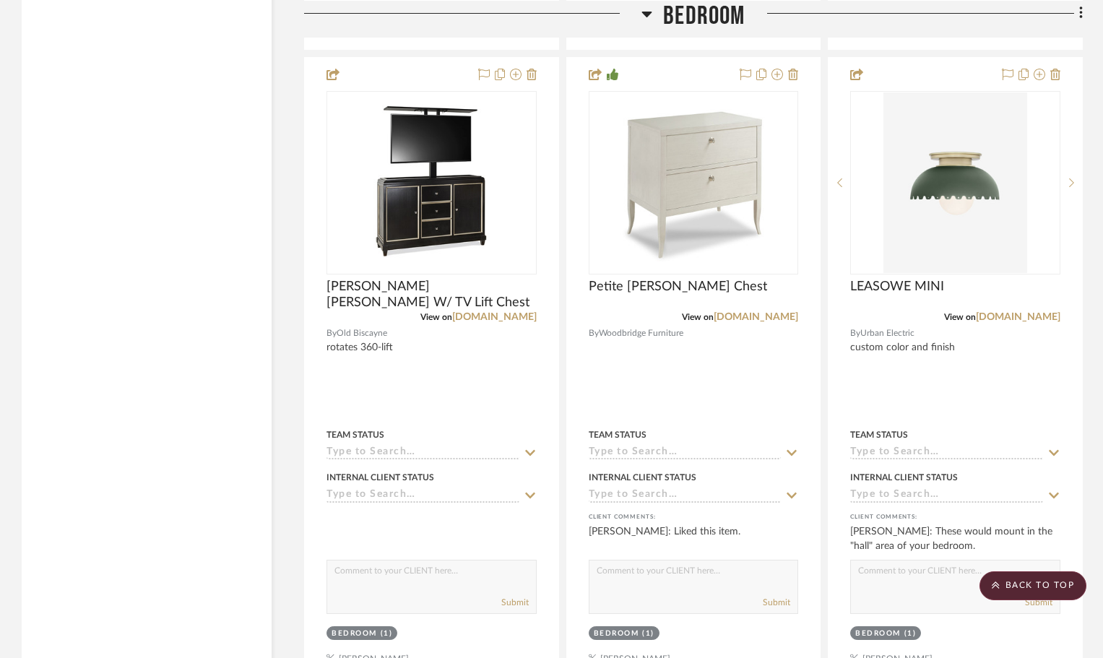
scroll to position [4262, 0]
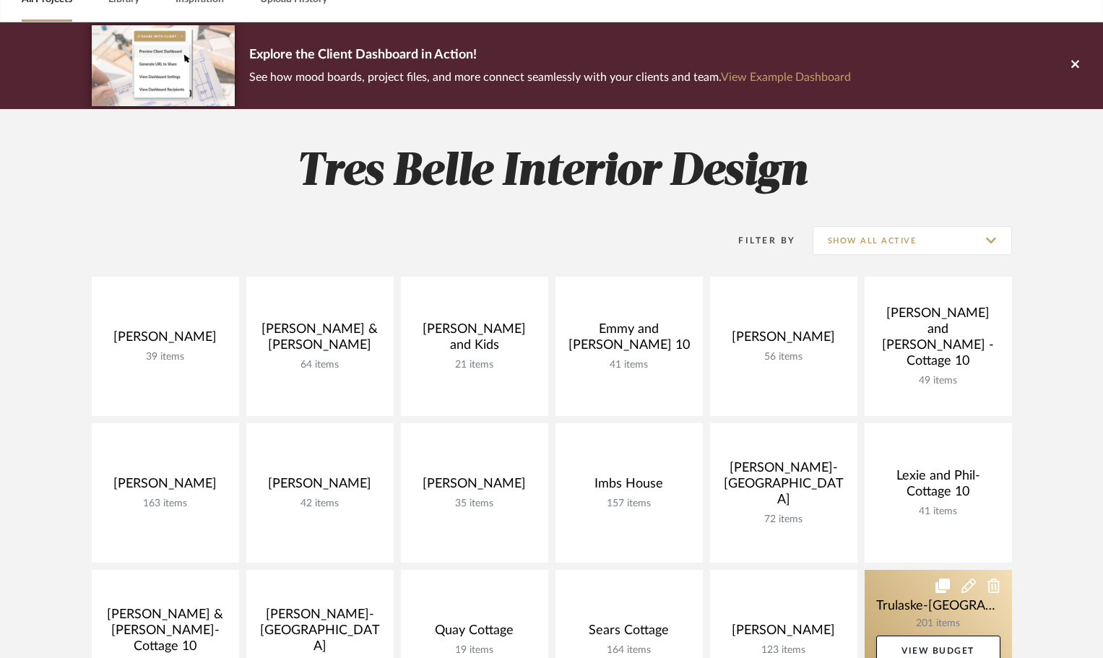
scroll to position [289, 0]
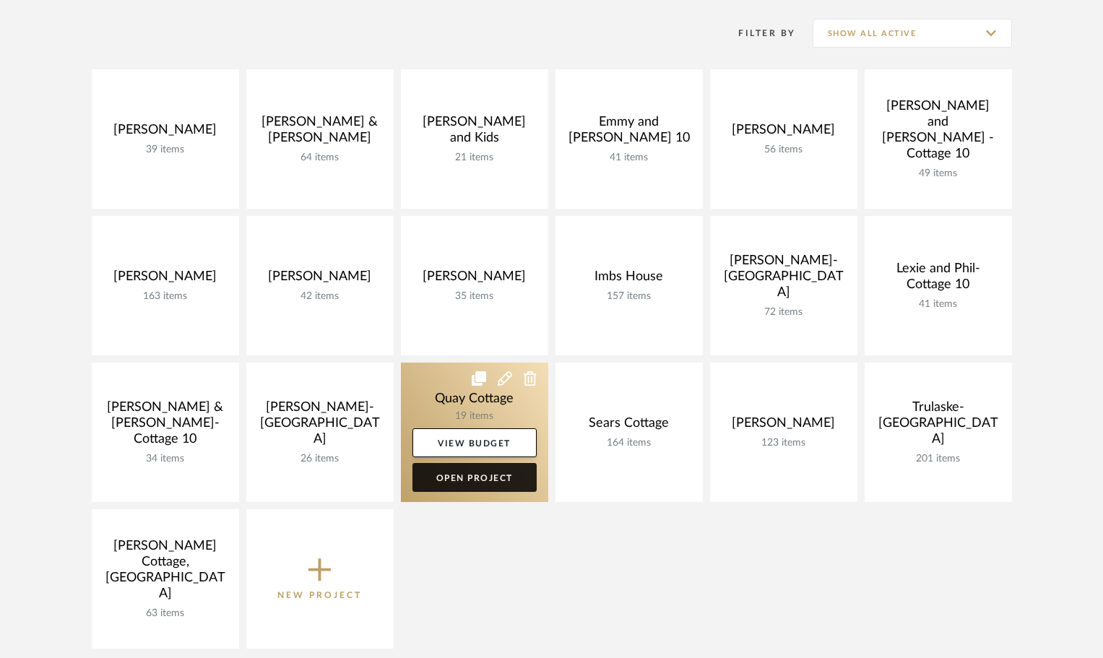
click at [483, 477] on link "Open Project" at bounding box center [474, 477] width 124 height 29
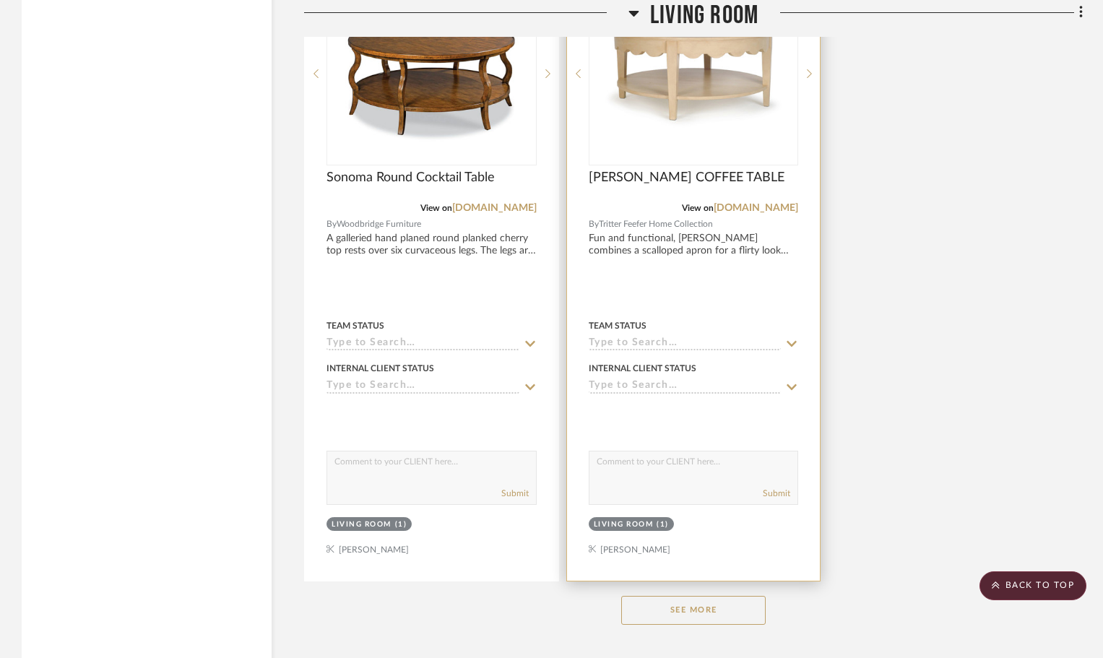
scroll to position [2528, 0]
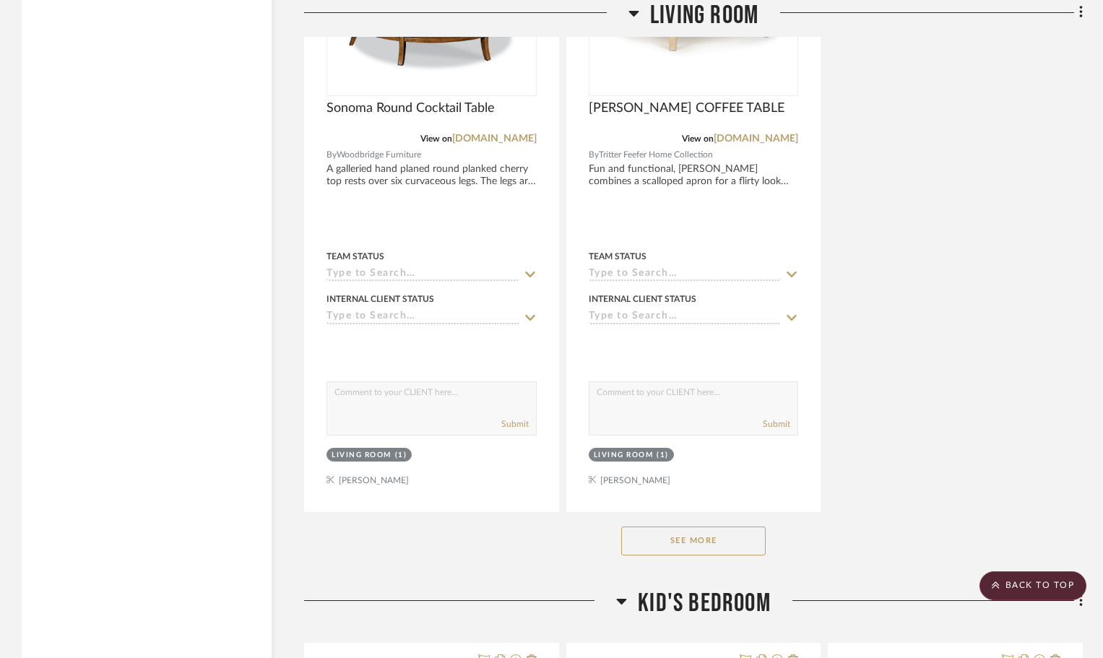
click at [746, 541] on button "See More" at bounding box center [693, 541] width 144 height 29
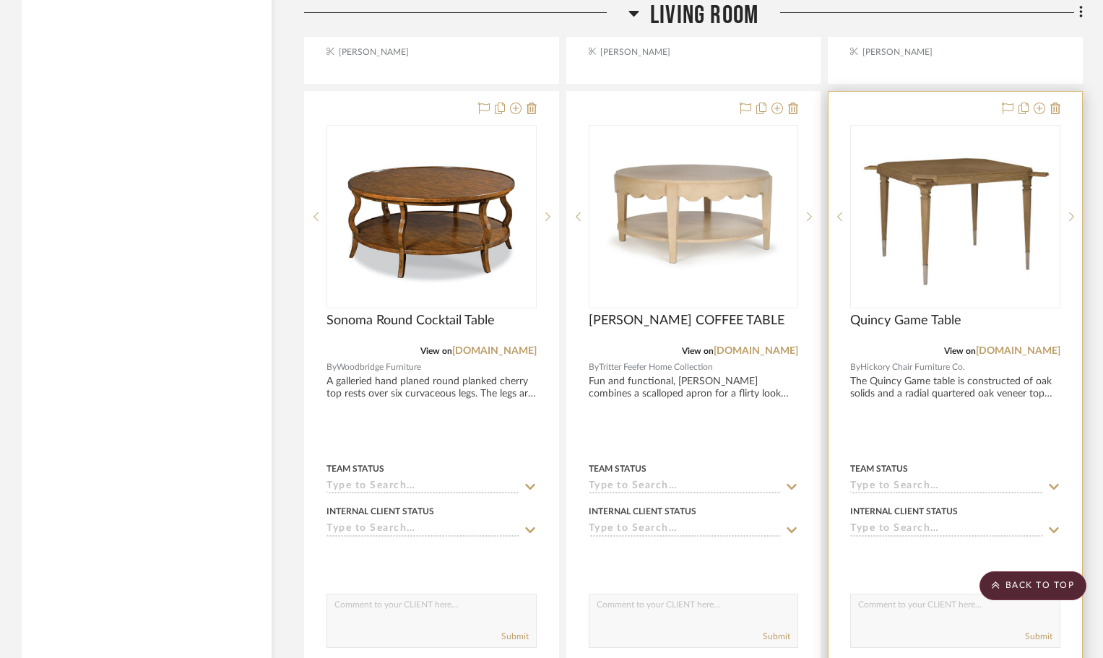
scroll to position [2312, 0]
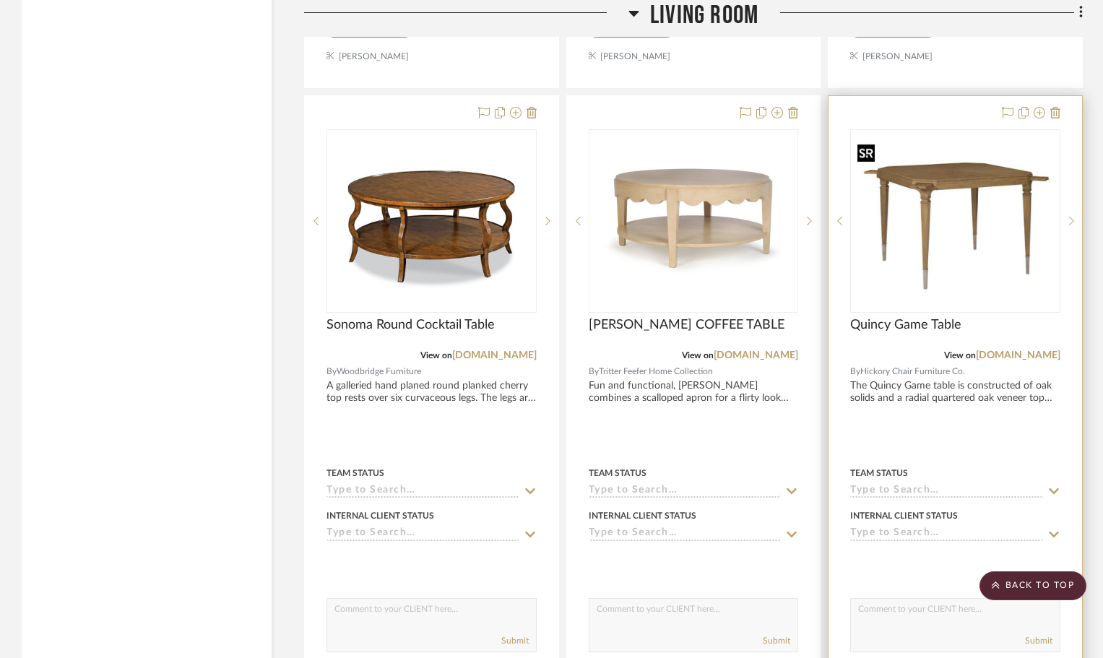
click at [937, 204] on img "0" at bounding box center [955, 221] width 207 height 166
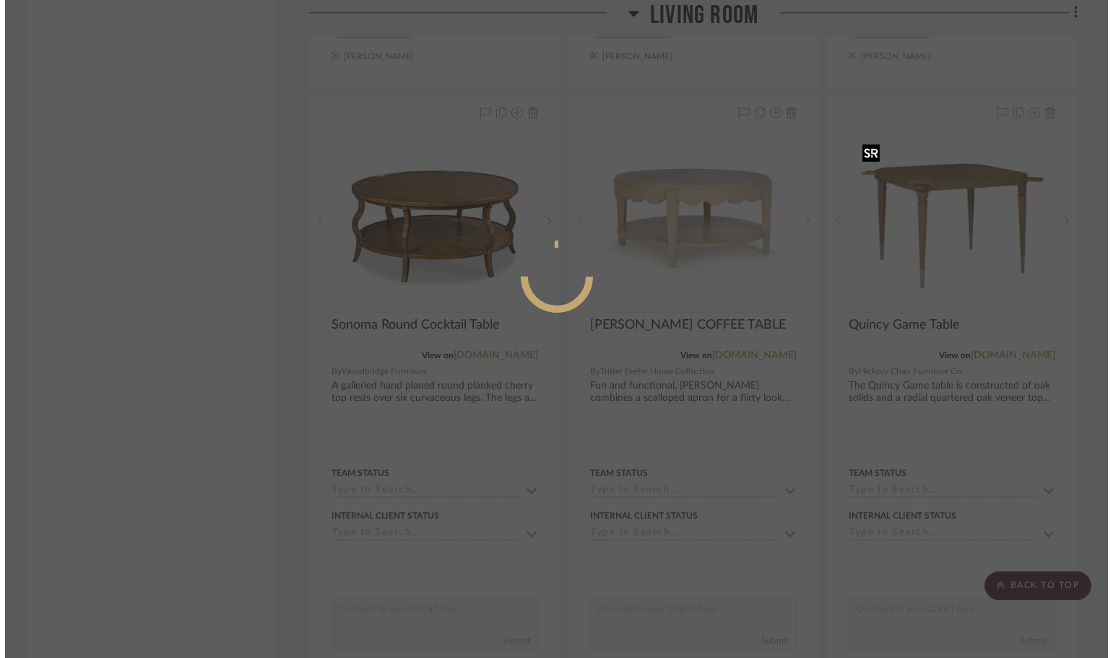
scroll to position [0, 0]
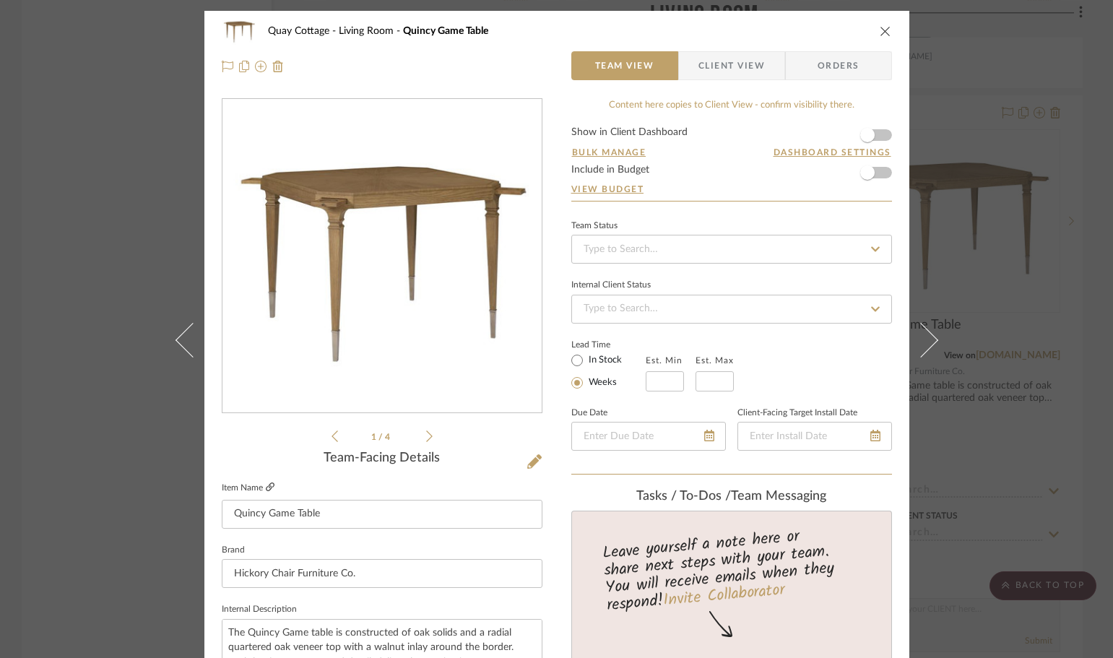
click at [266, 483] on icon at bounding box center [270, 487] width 9 height 9
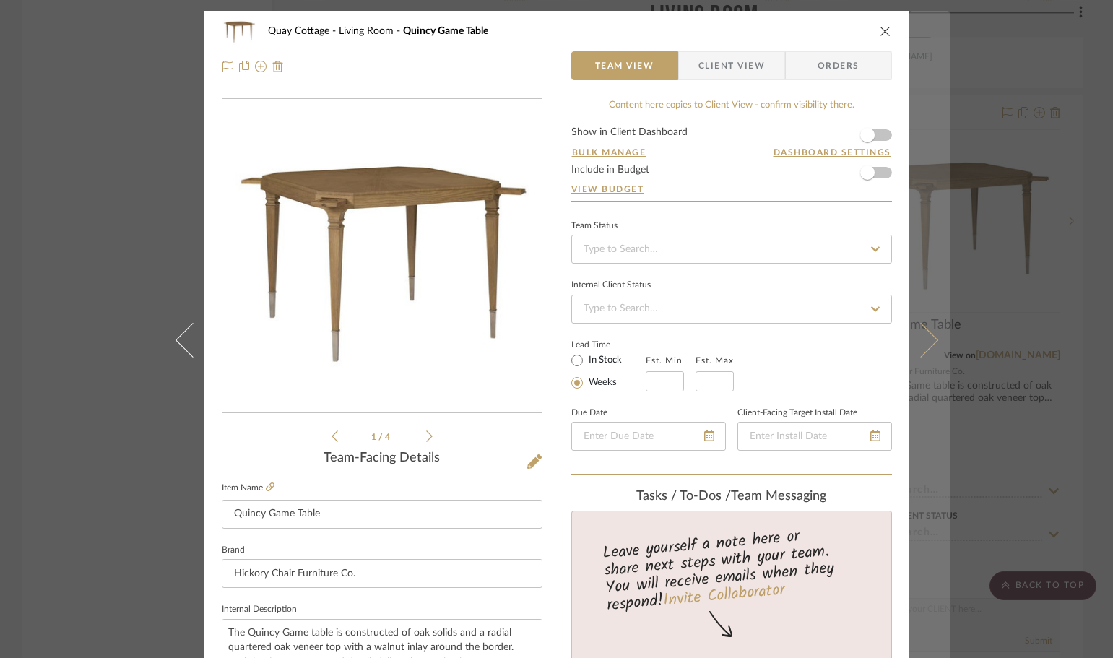
click at [940, 402] on button at bounding box center [929, 340] width 40 height 658
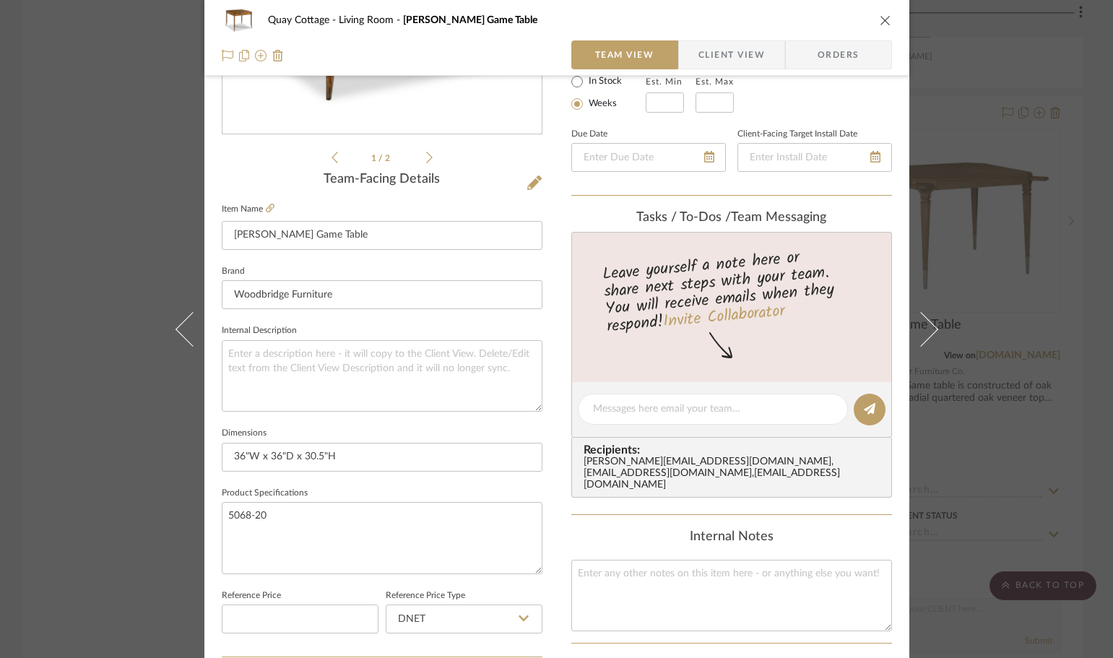
scroll to position [254, 0]
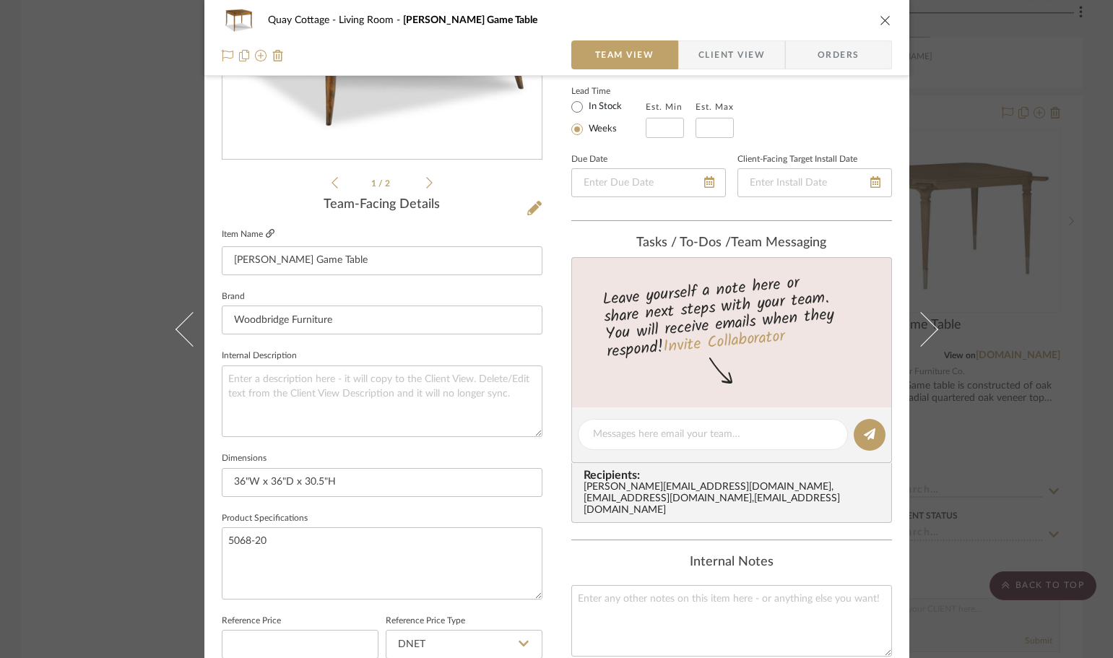
click at [267, 232] on icon at bounding box center [270, 233] width 9 height 9
